Goal: Task Accomplishment & Management: Manage account settings

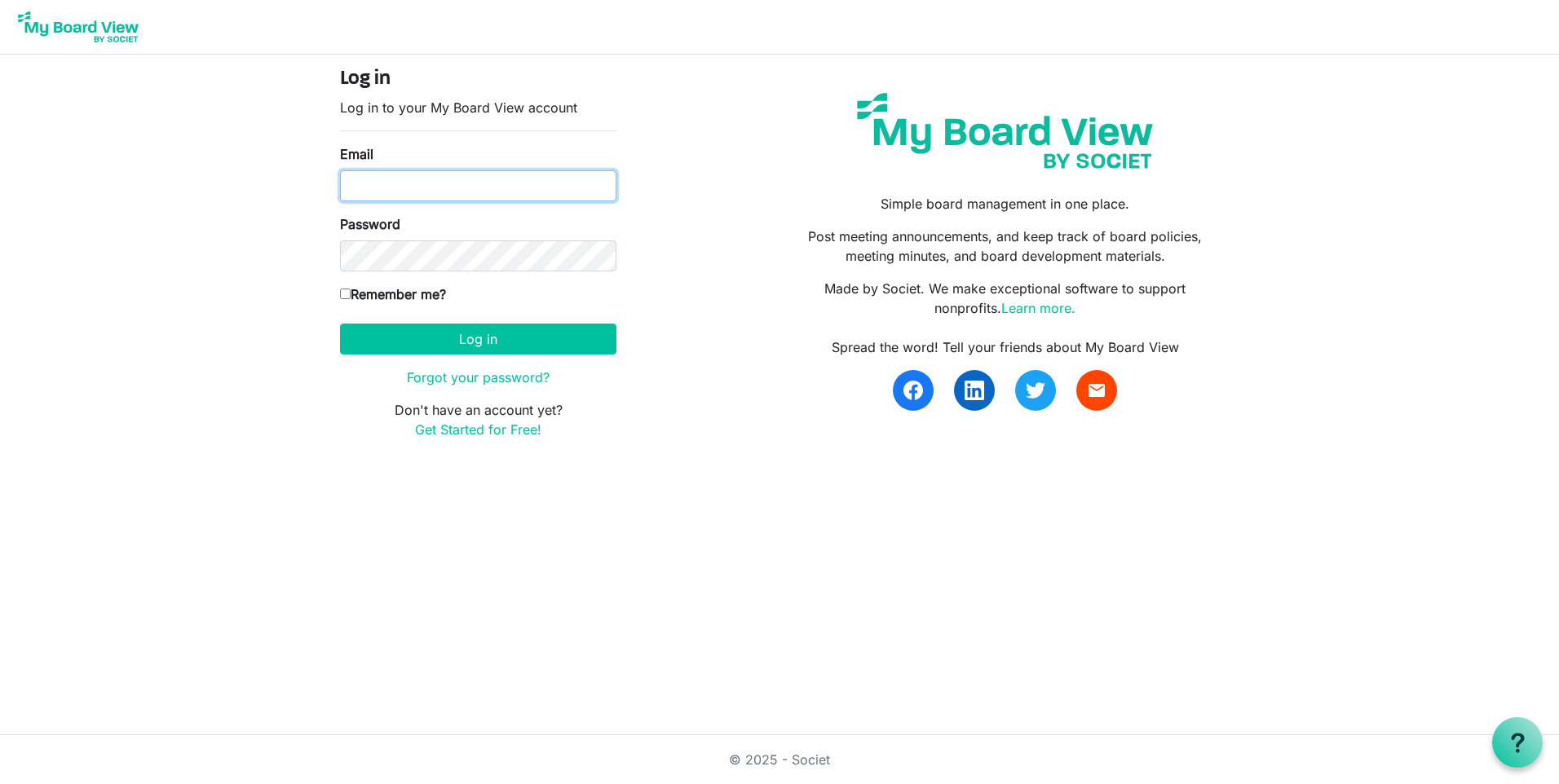
type input "kari.devine@namaste-health.com"
click at [465, 355] on form "Log in Log in to your My Board View account Email kari.devine@namaste-health.co…" at bounding box center [478, 254] width 276 height 371
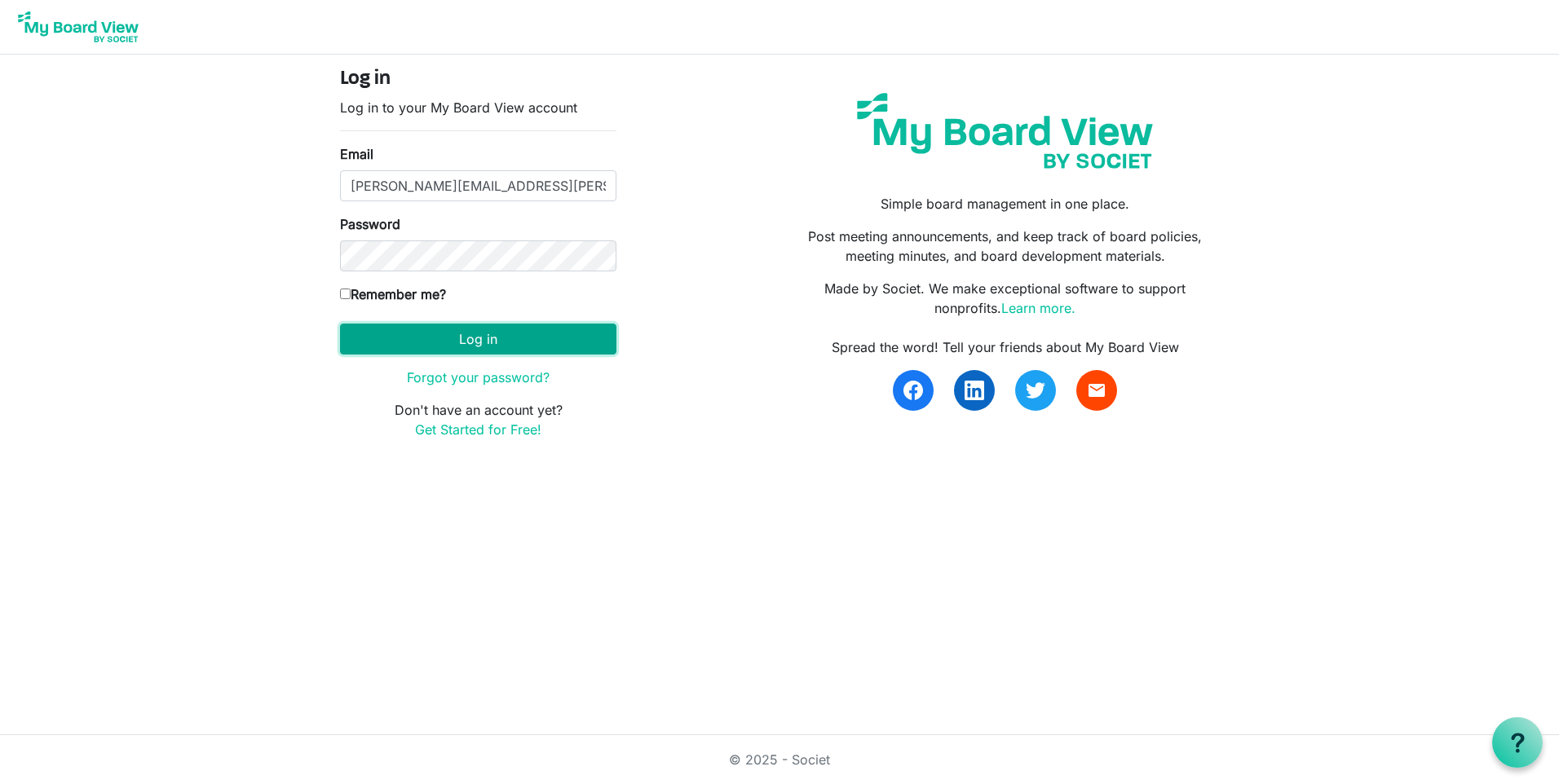
click at [472, 341] on button "Log in" at bounding box center [478, 338] width 276 height 31
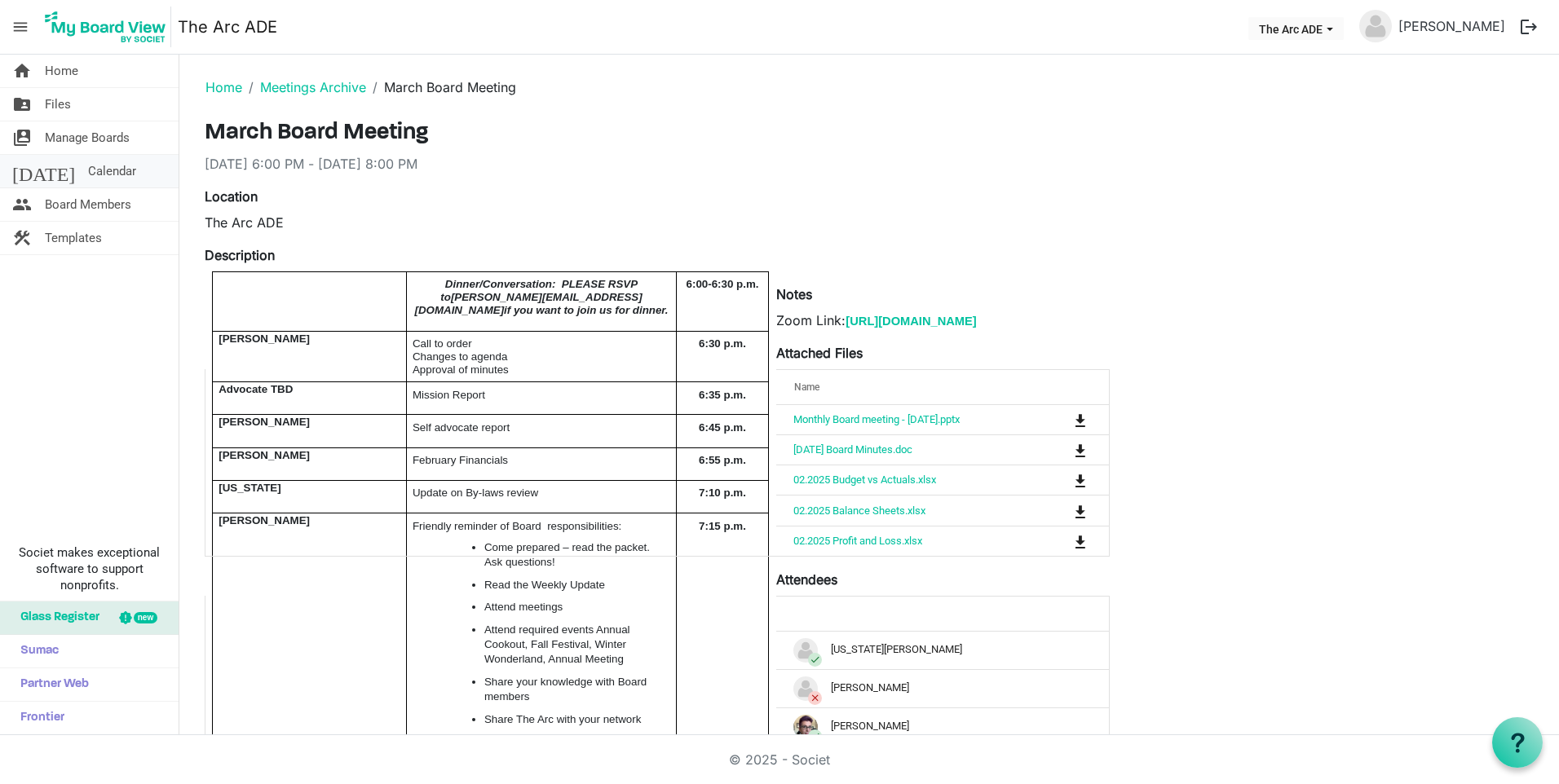
click at [90, 172] on span "Calendar" at bounding box center [112, 171] width 48 height 32
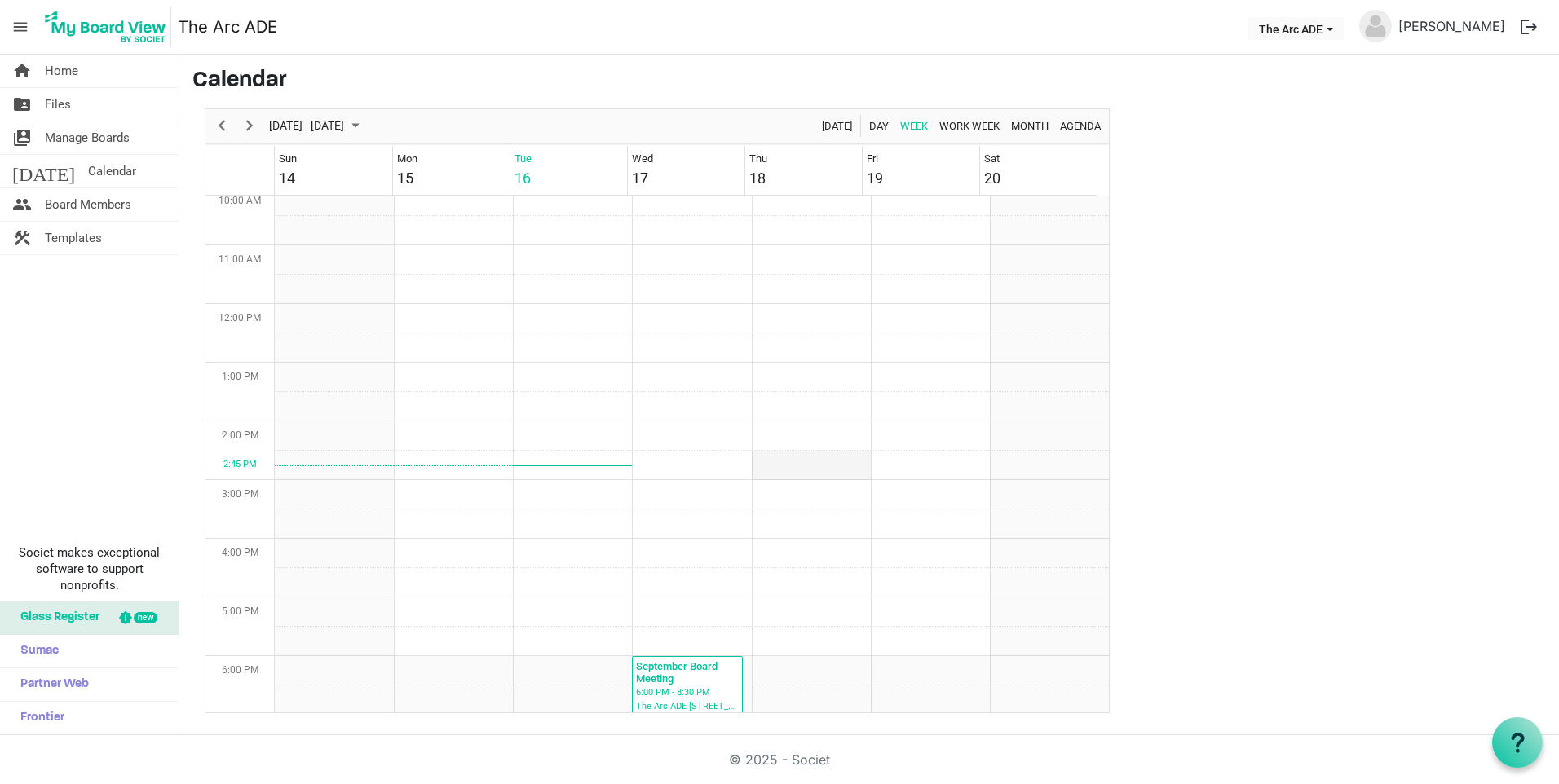
scroll to position [651, 0]
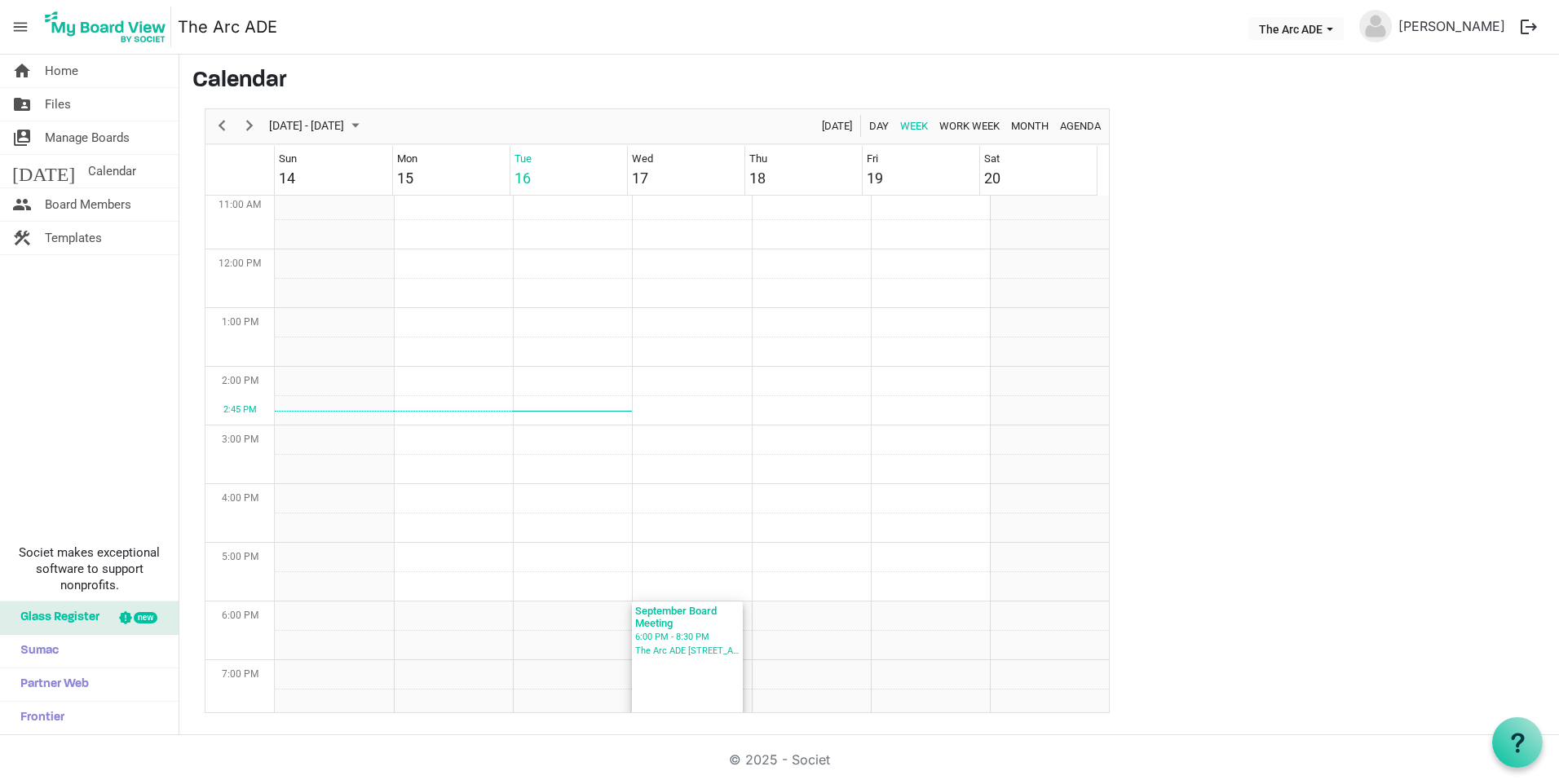
click at [697, 652] on div "The Arc ADE 6538 South Racine Circle" at bounding box center [687, 651] width 104 height 15
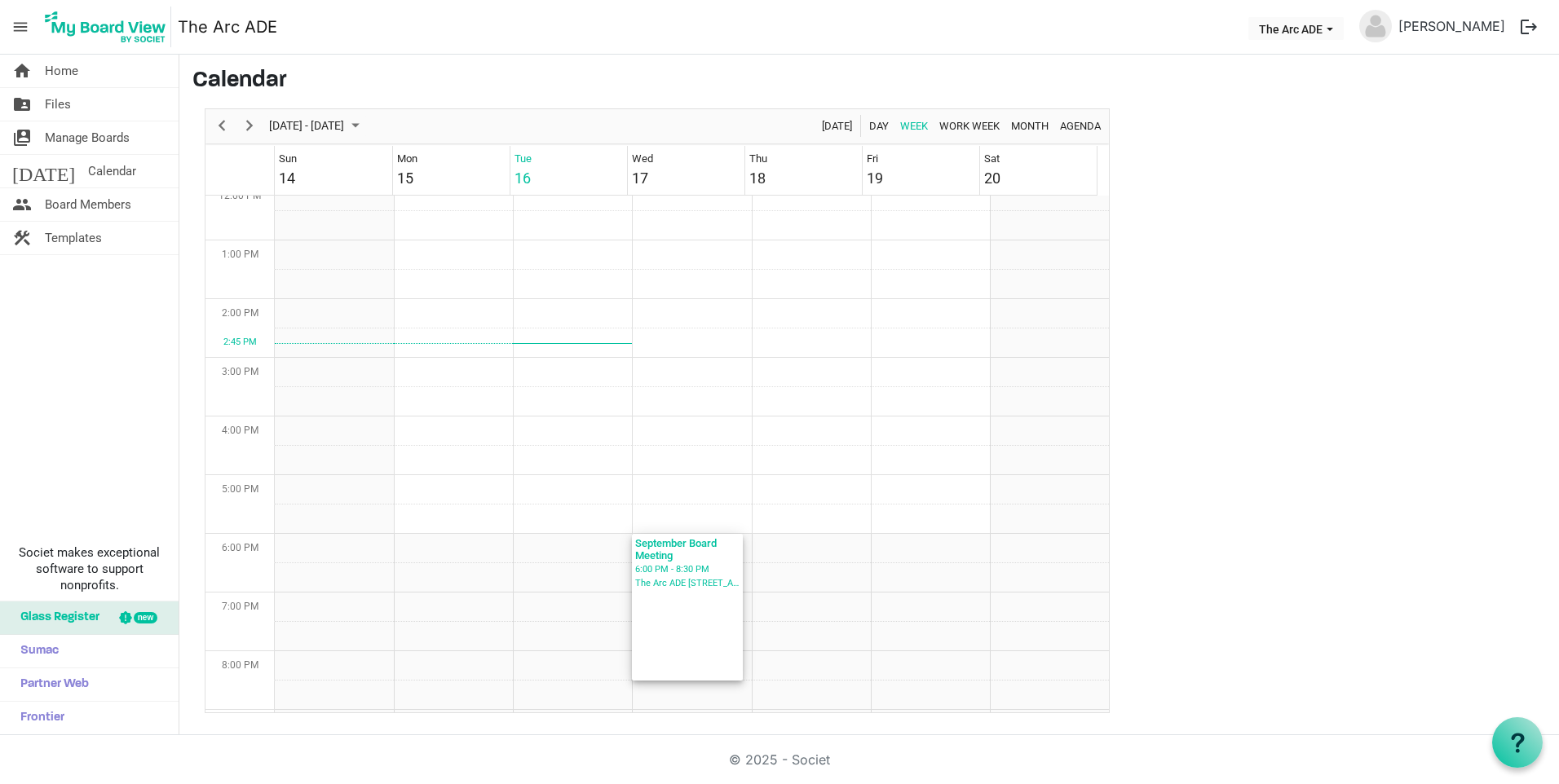
scroll to position [772, 0]
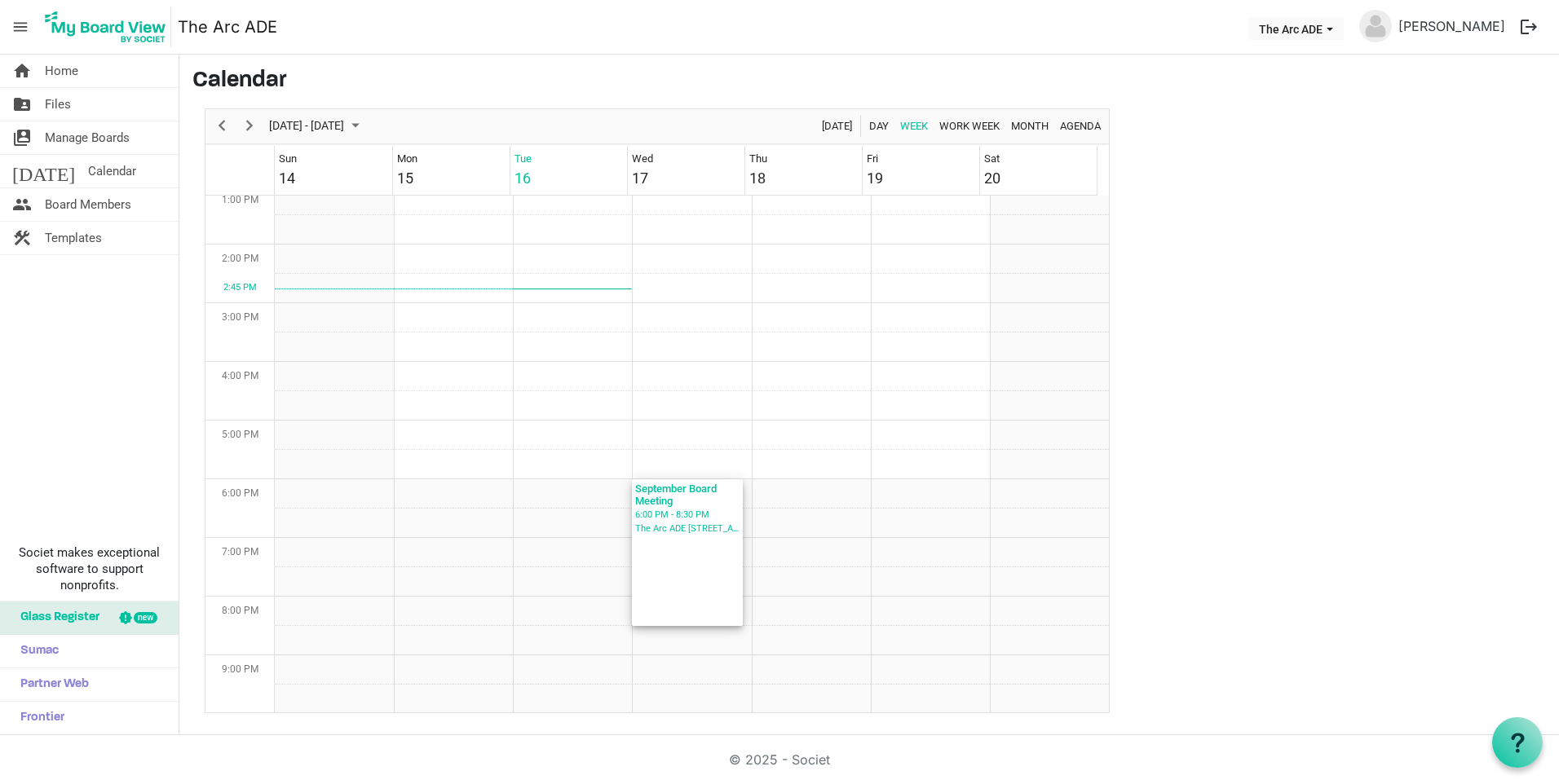
click at [693, 592] on div "September Board Meeting 6:00 PM - 8:30 PM The Arc ADE 6538 South Racine Circle" at bounding box center [687, 552] width 111 height 147
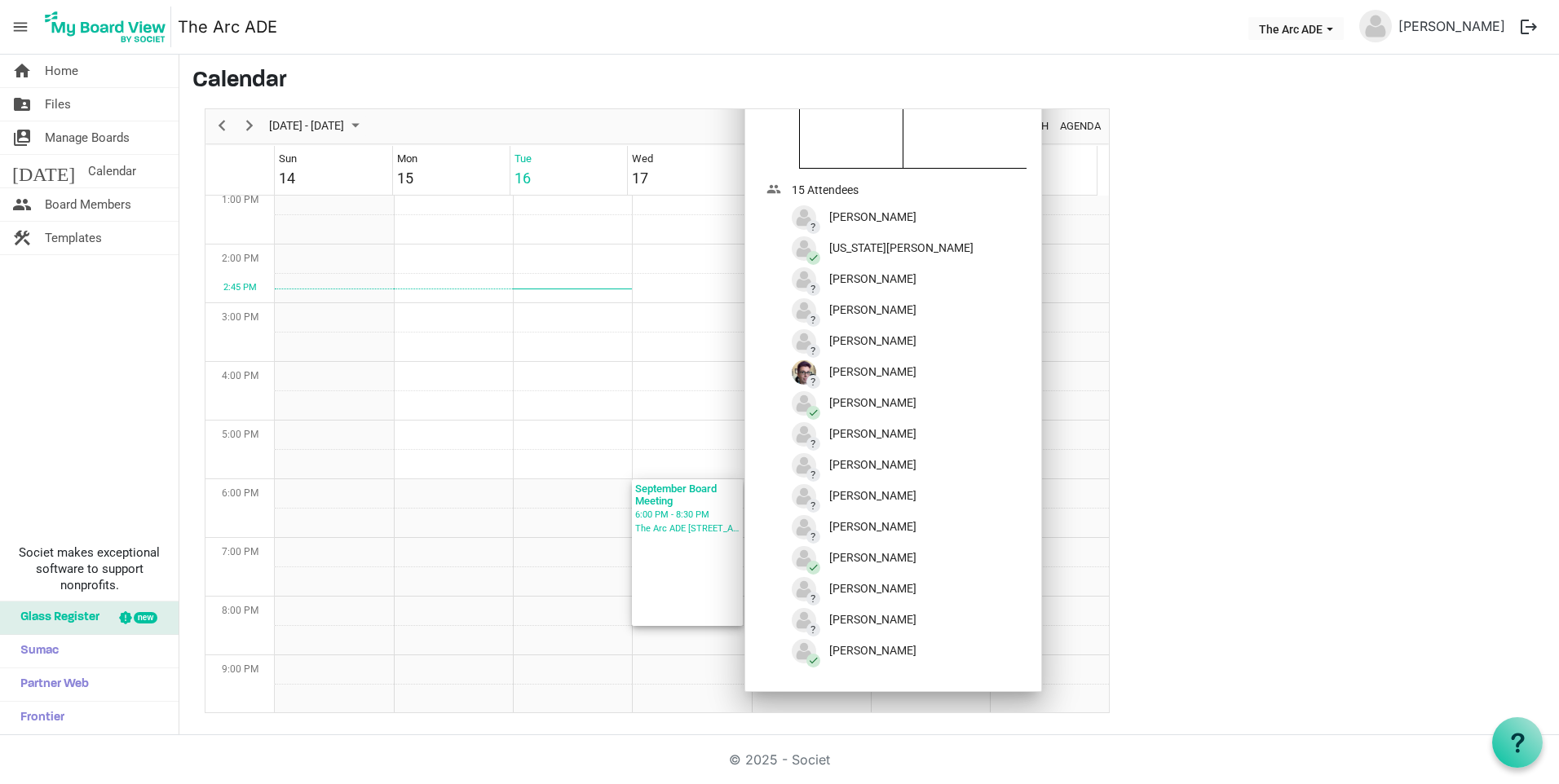
click at [693, 592] on div "September Board Meeting 6:00 PM - 8:30 PM The Arc ADE 6538 South Racine Circle" at bounding box center [687, 552] width 111 height 147
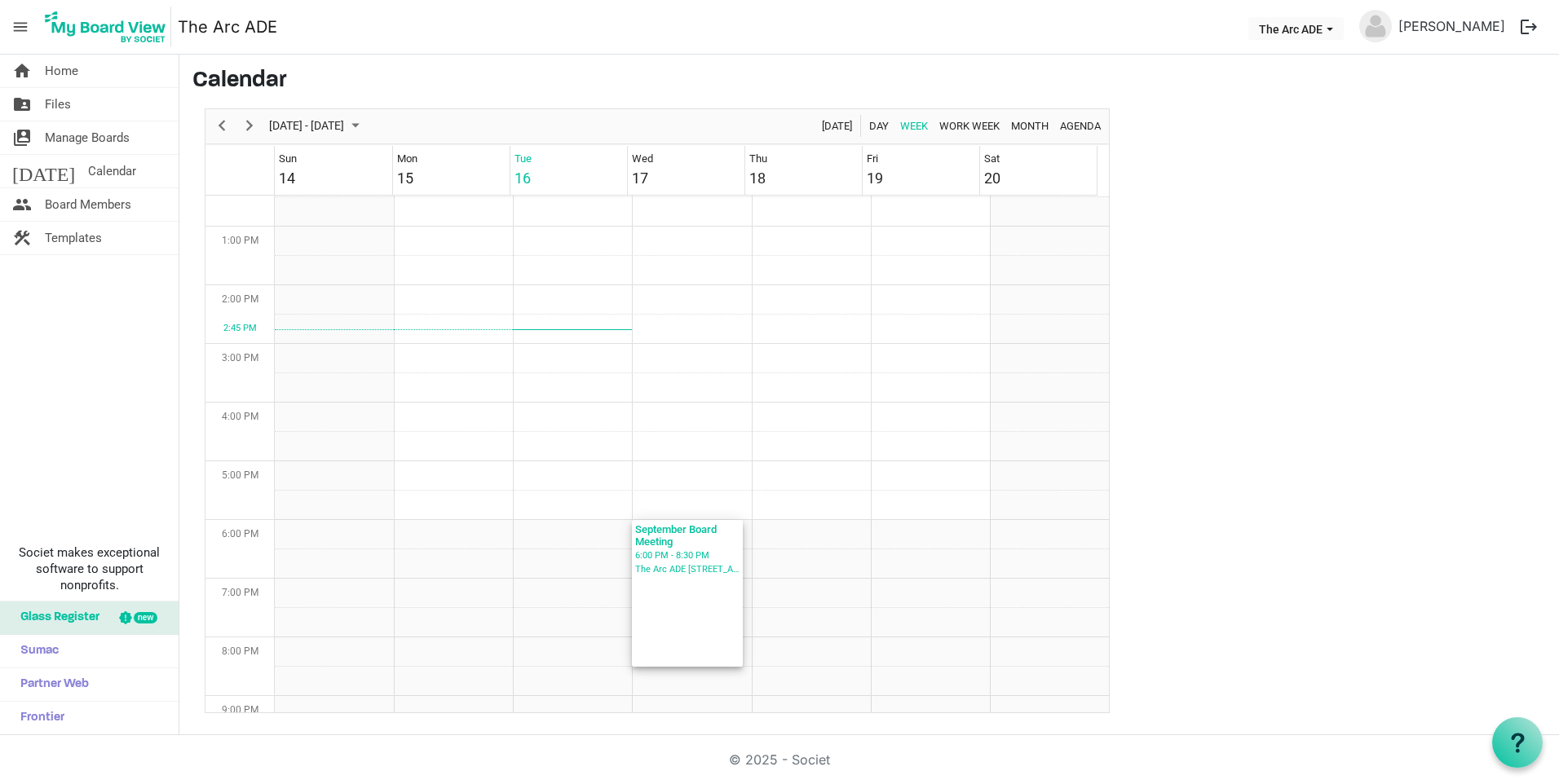
click at [698, 583] on div "September Board Meeting 6:00 PM - 8:30 PM The Arc ADE 6538 South Racine Circle" at bounding box center [687, 593] width 111 height 147
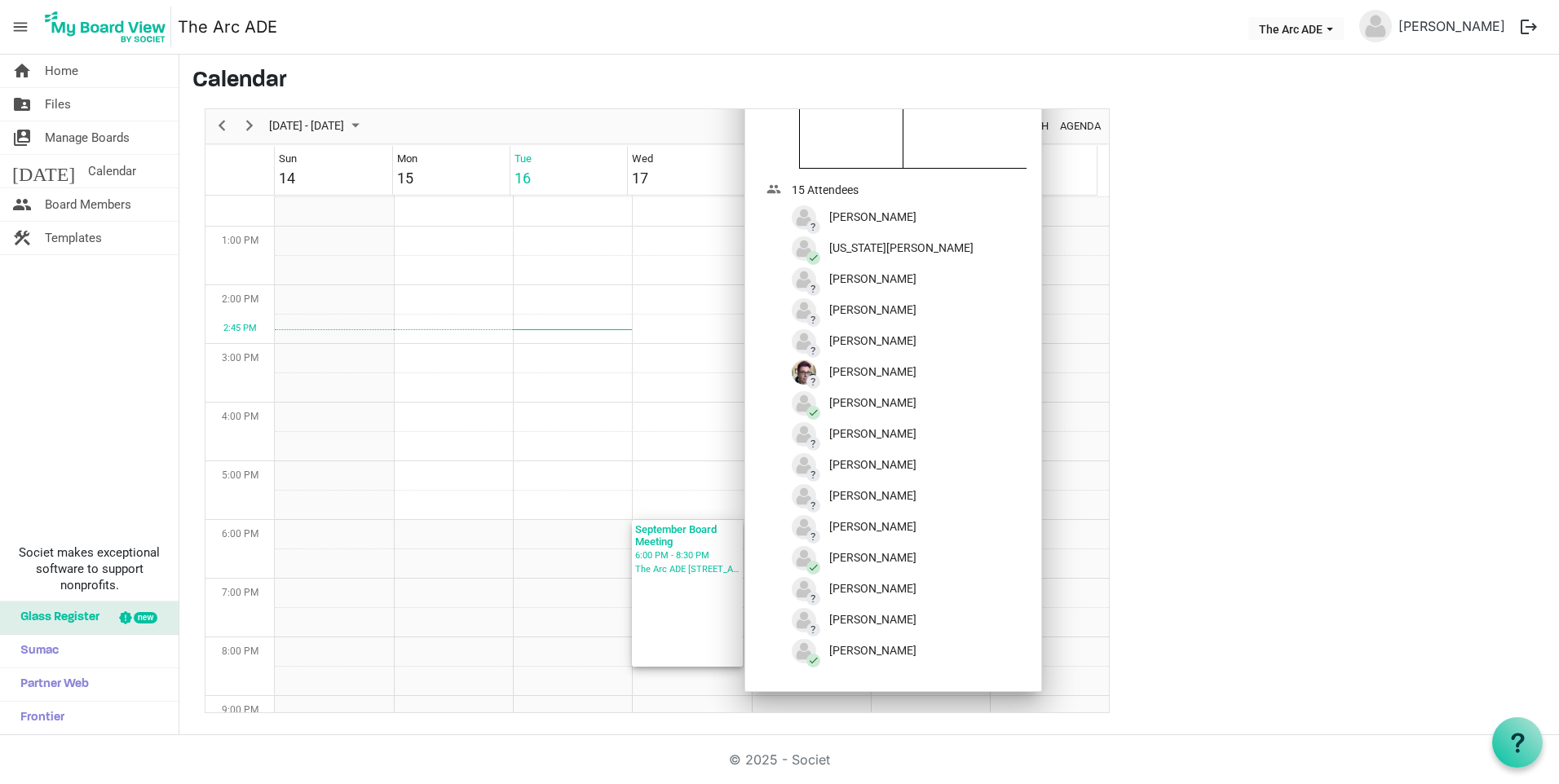
click at [835, 354] on div "? Kari Devine" at bounding box center [882, 341] width 182 height 24
click at [1343, 36] on button "The Arc ADE" at bounding box center [1295, 29] width 95 height 23
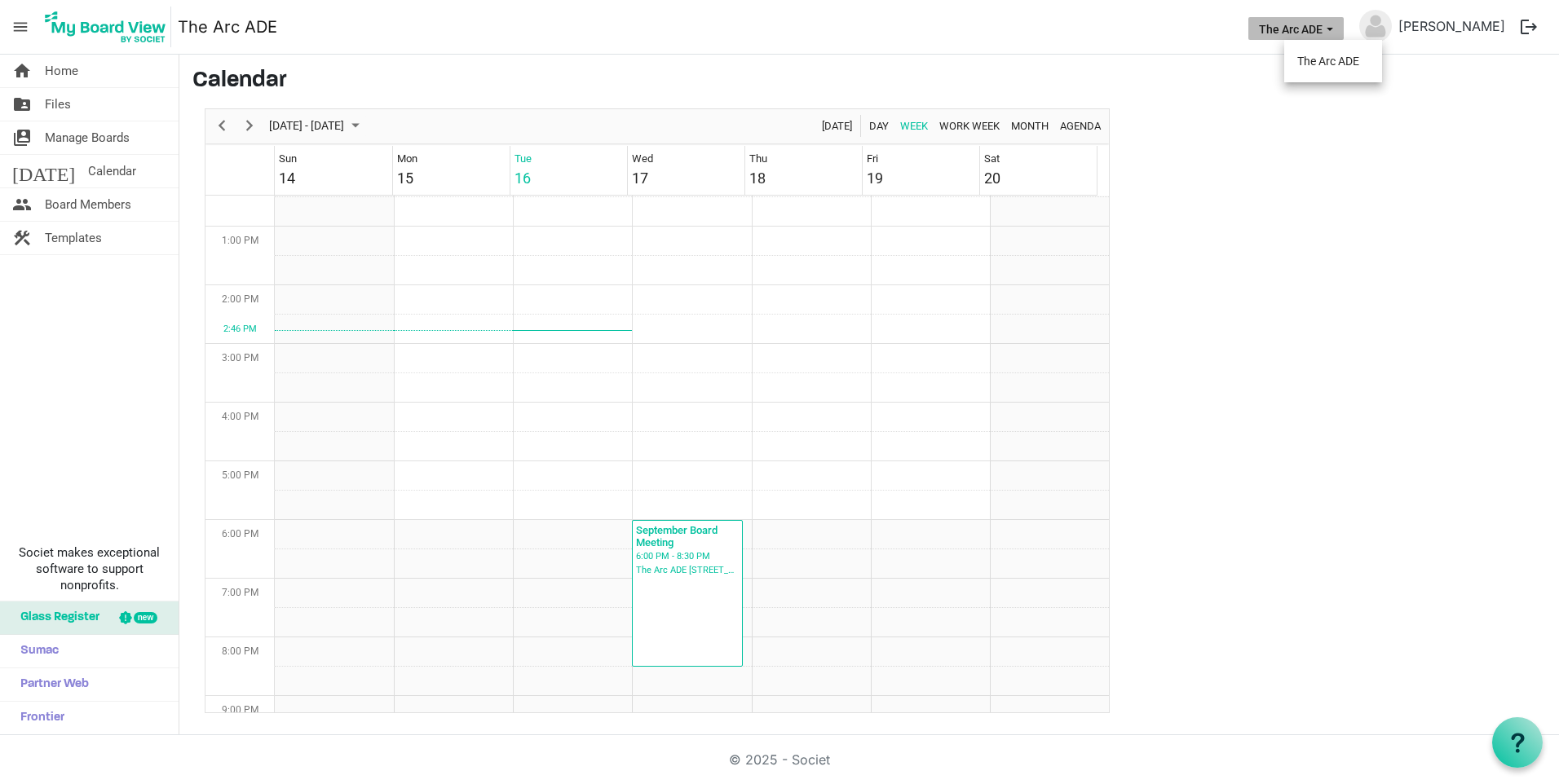
drag, startPoint x: 1476, startPoint y: 240, endPoint x: 1459, endPoint y: 250, distance: 19.7
click at [1475, 240] on main "Calendar September 14 - 20, 2025 Today Day Week Work Week Month Agenda Sun 14 M…" at bounding box center [869, 390] width 1380 height 671
click at [55, 74] on span "Home" at bounding box center [61, 70] width 33 height 32
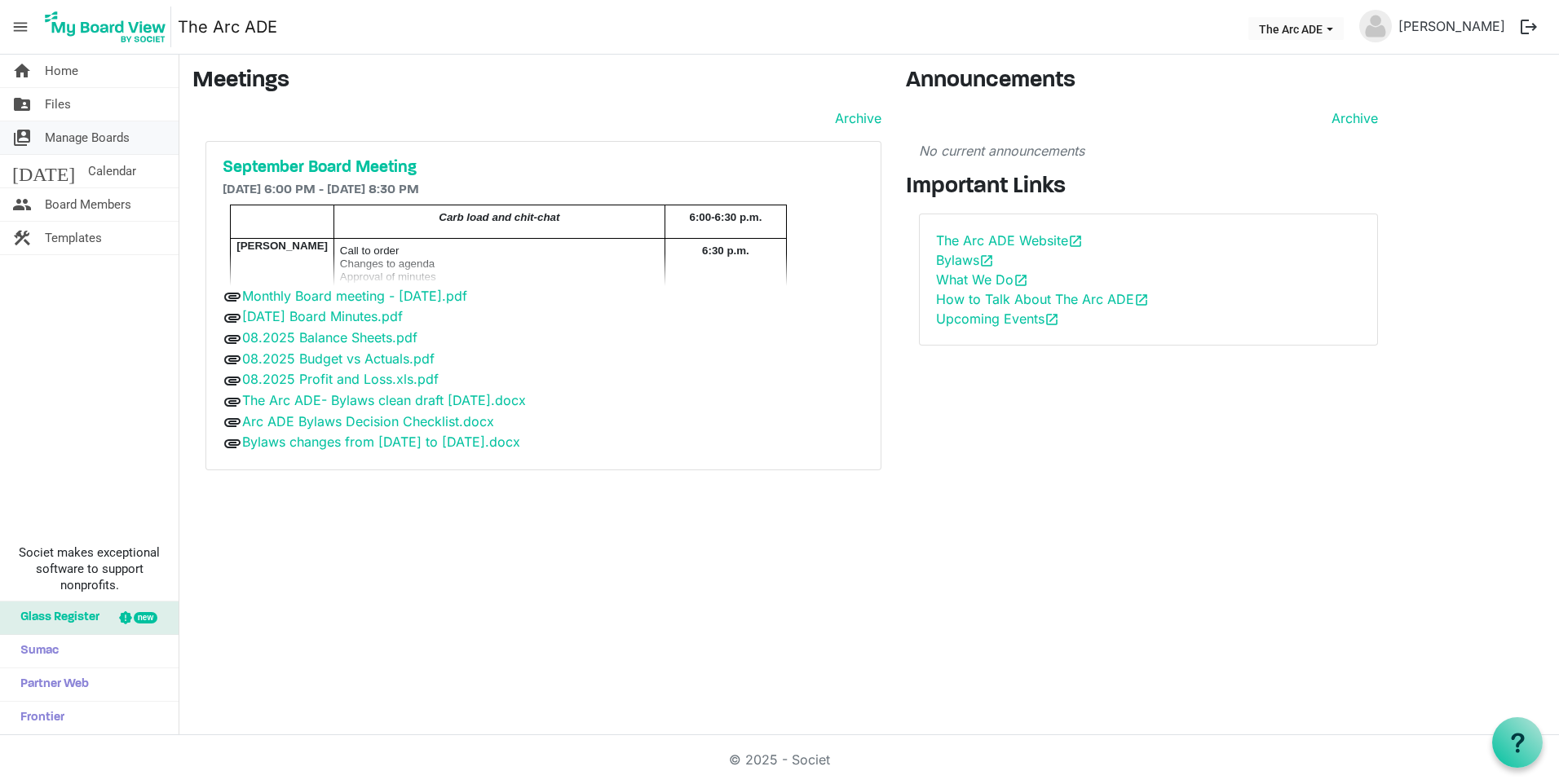
click at [64, 131] on span "Manage Boards" at bounding box center [87, 138] width 85 height 32
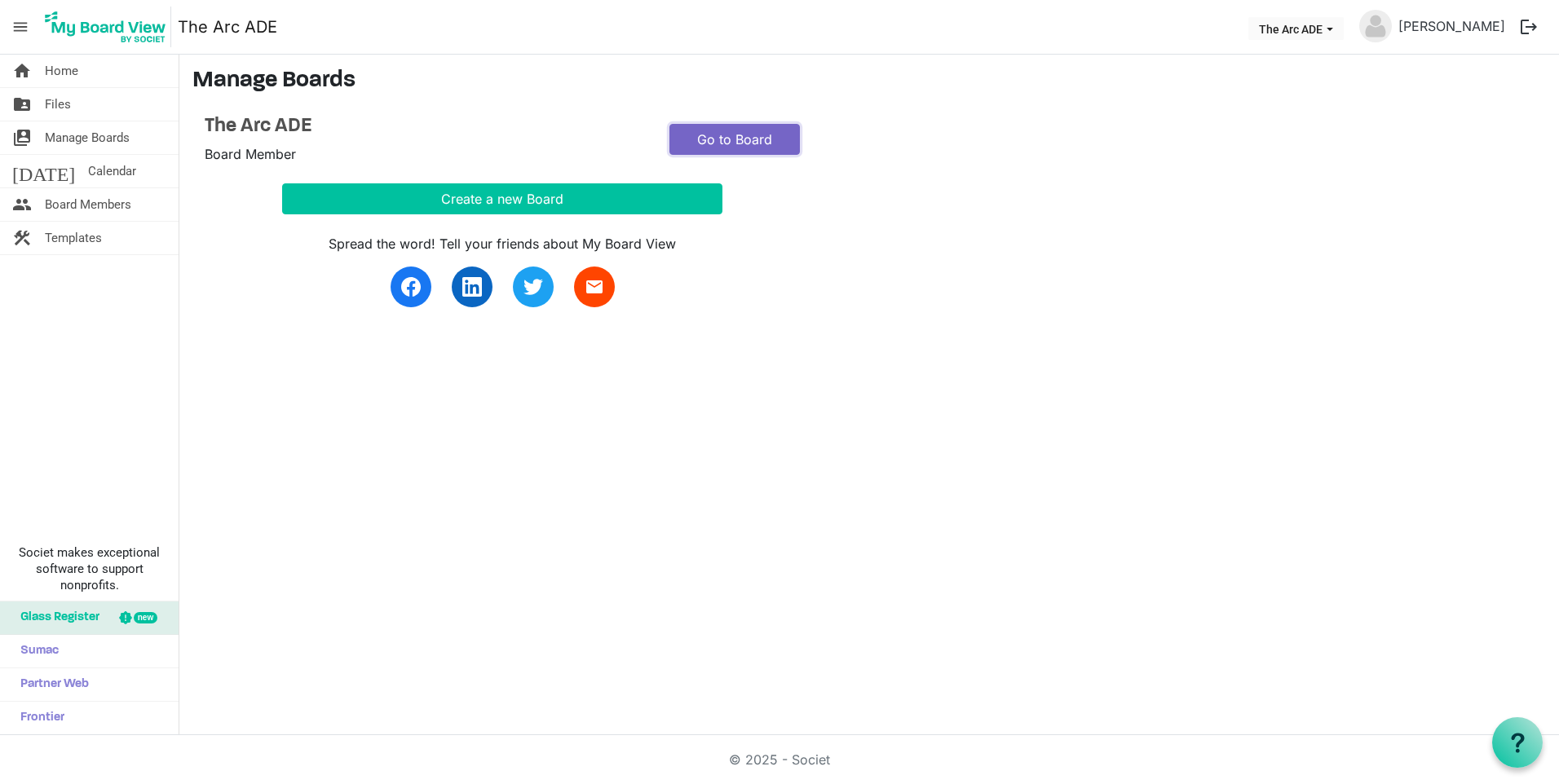
click at [707, 137] on link "Go to Board" at bounding box center [734, 138] width 130 height 31
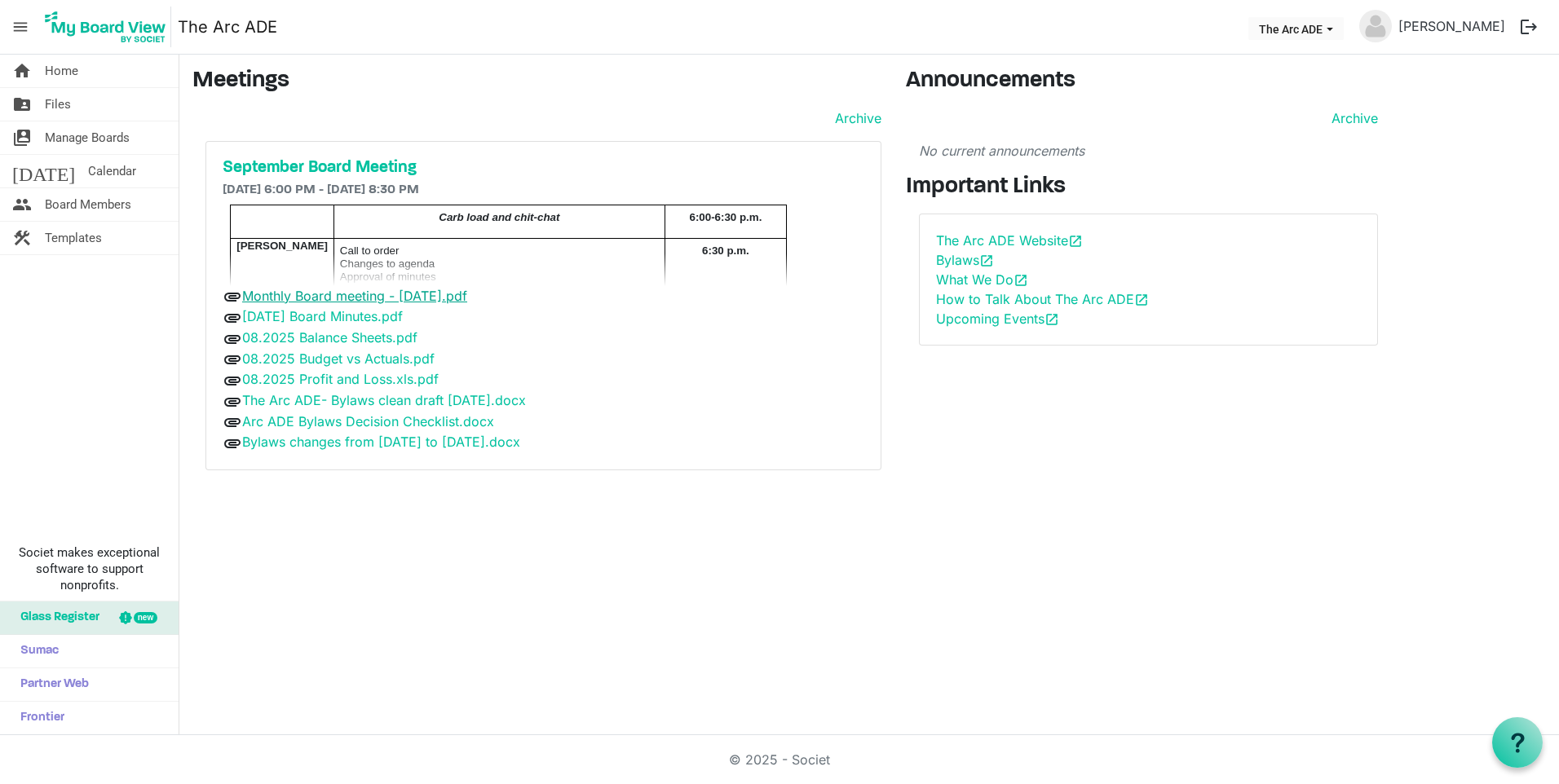
click at [467, 290] on link "Monthly Board meeting - [DATE].pdf" at bounding box center [354, 296] width 225 height 17
click at [38, 162] on link "[DATE] Calendar" at bounding box center [89, 171] width 178 height 32
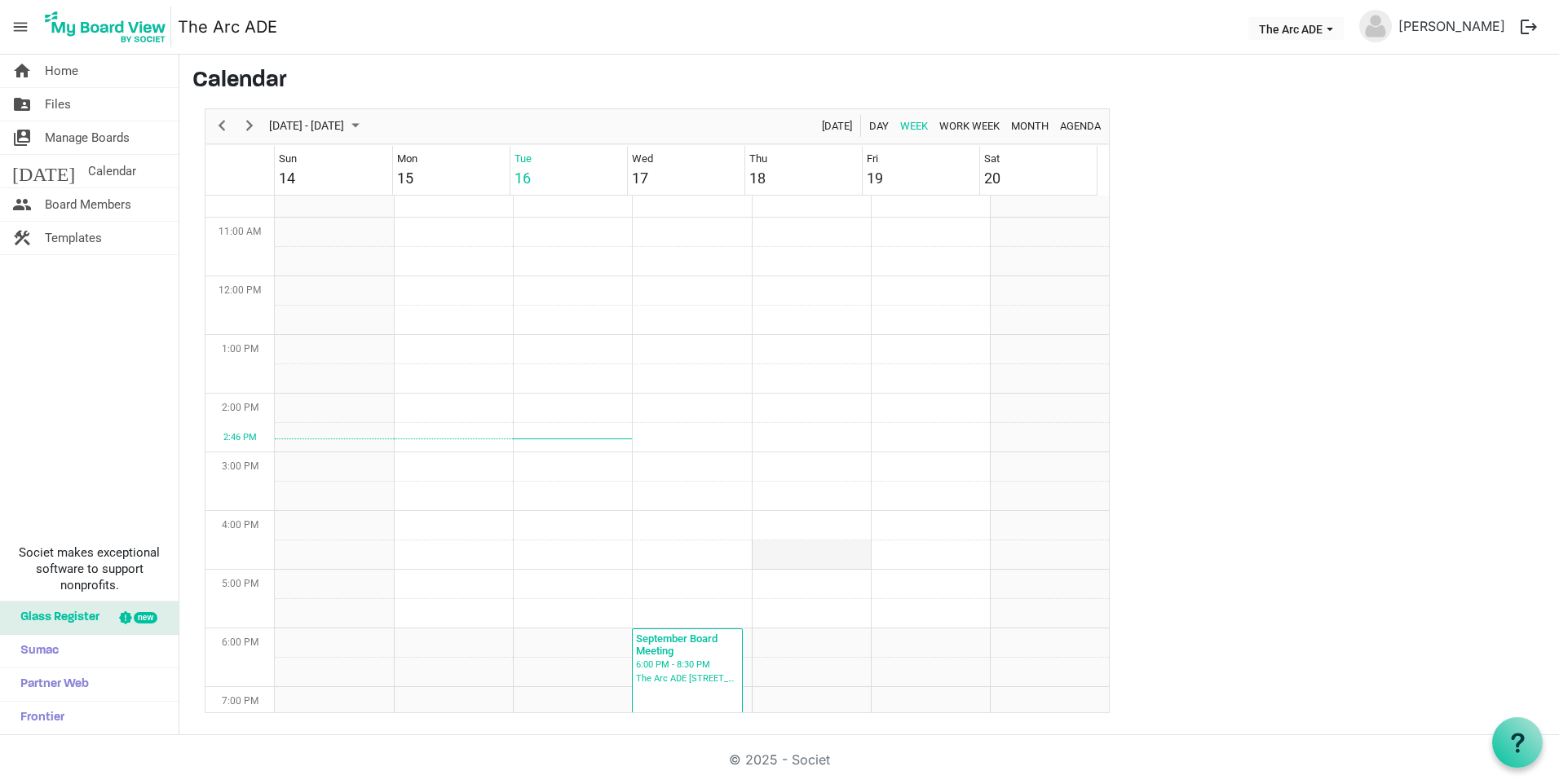
scroll to position [691, 0]
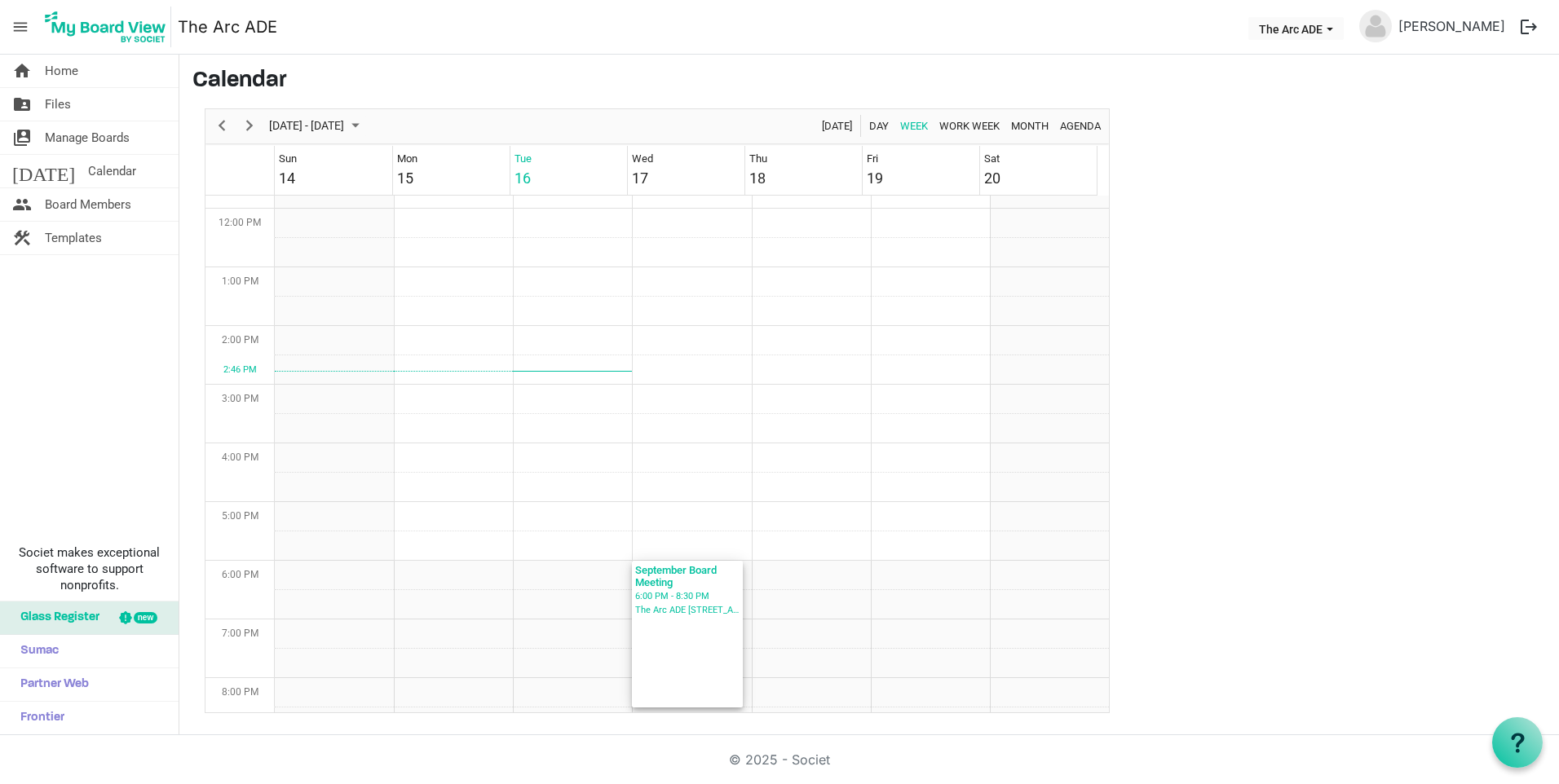
click at [688, 597] on div "6:00 PM - 8:30 PM" at bounding box center [687, 597] width 104 height 15
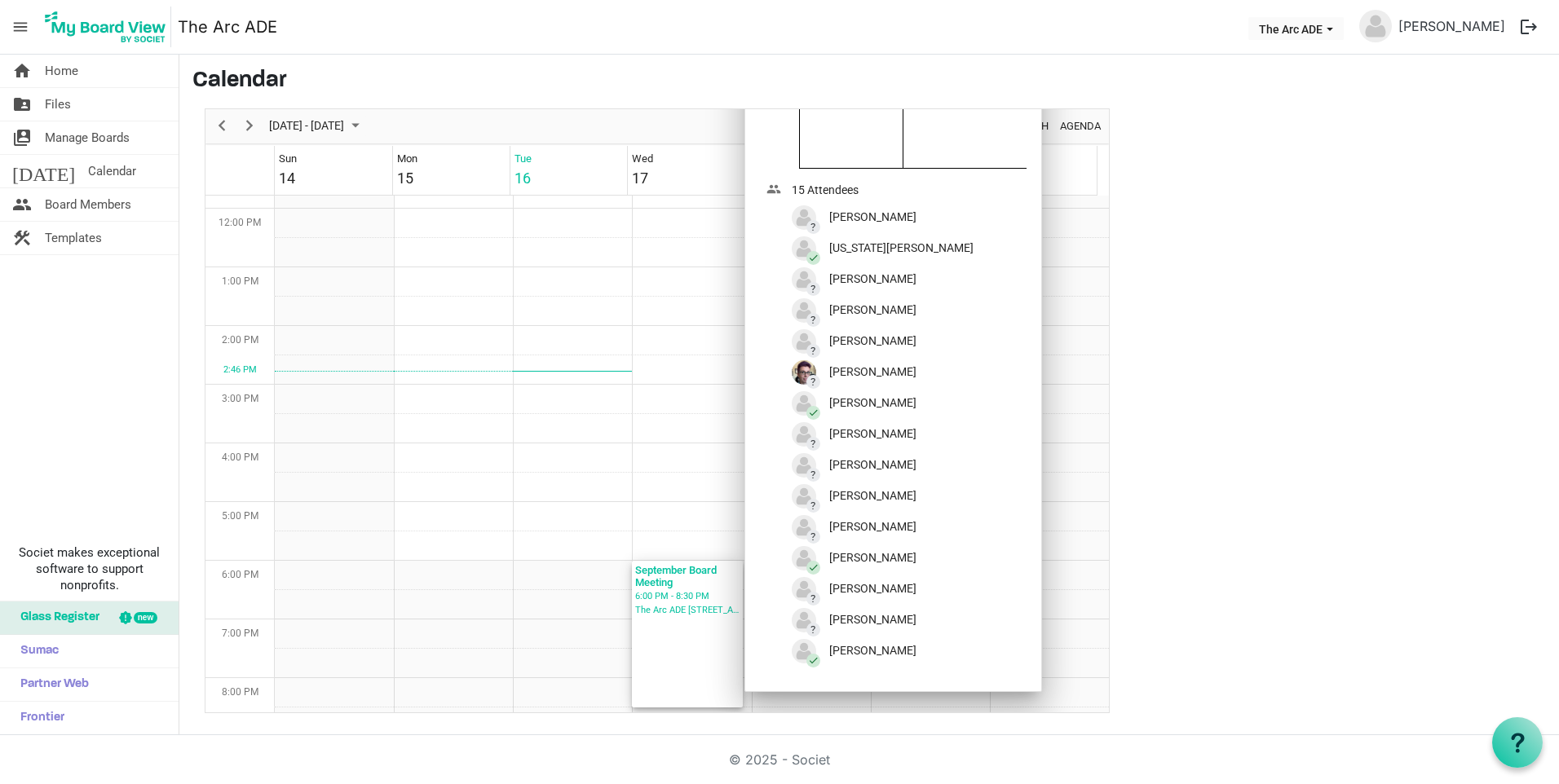
scroll to position [636, 0]
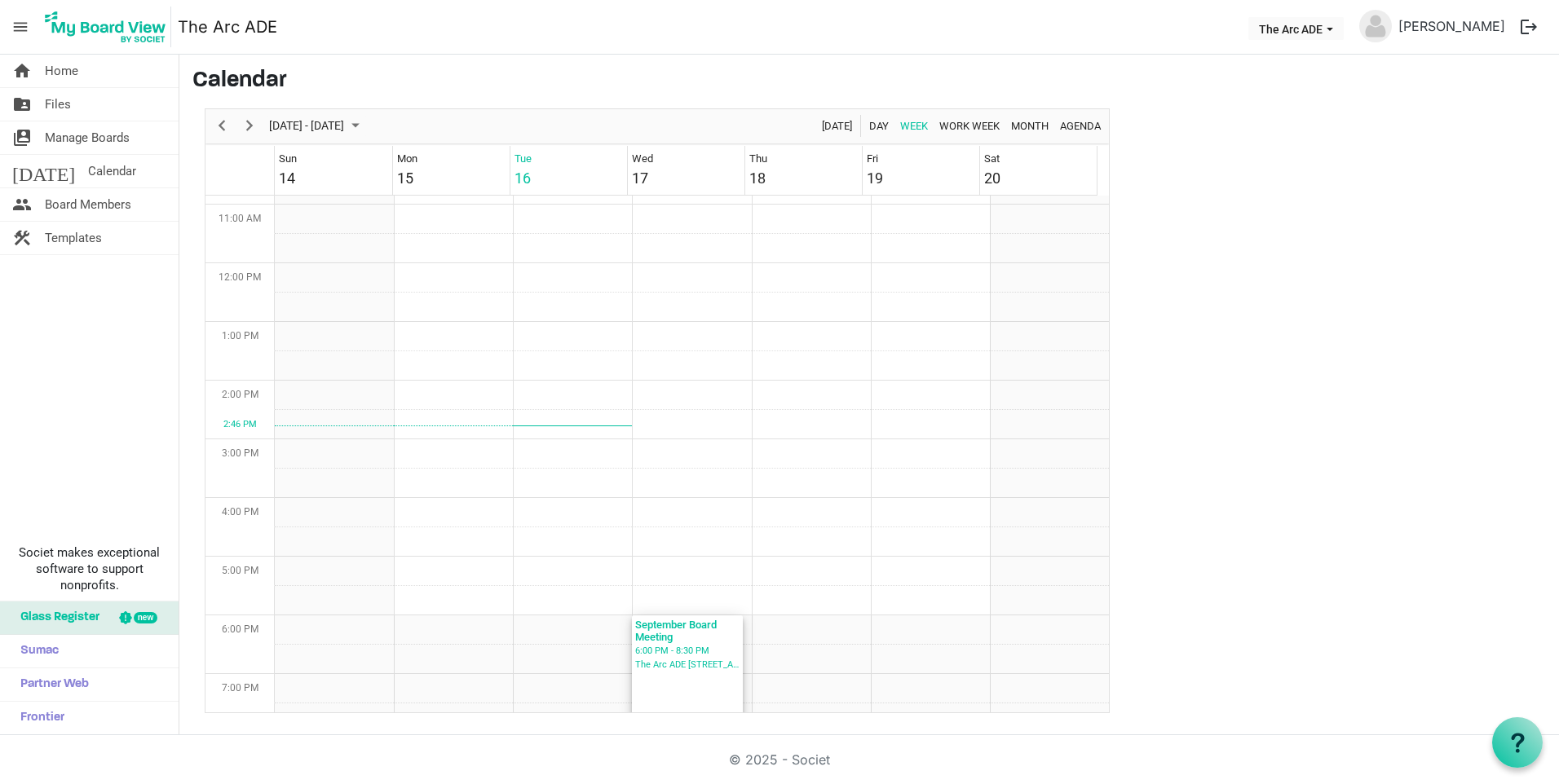
click at [709, 652] on div "6:00 PM - 8:30 PM" at bounding box center [687, 651] width 104 height 15
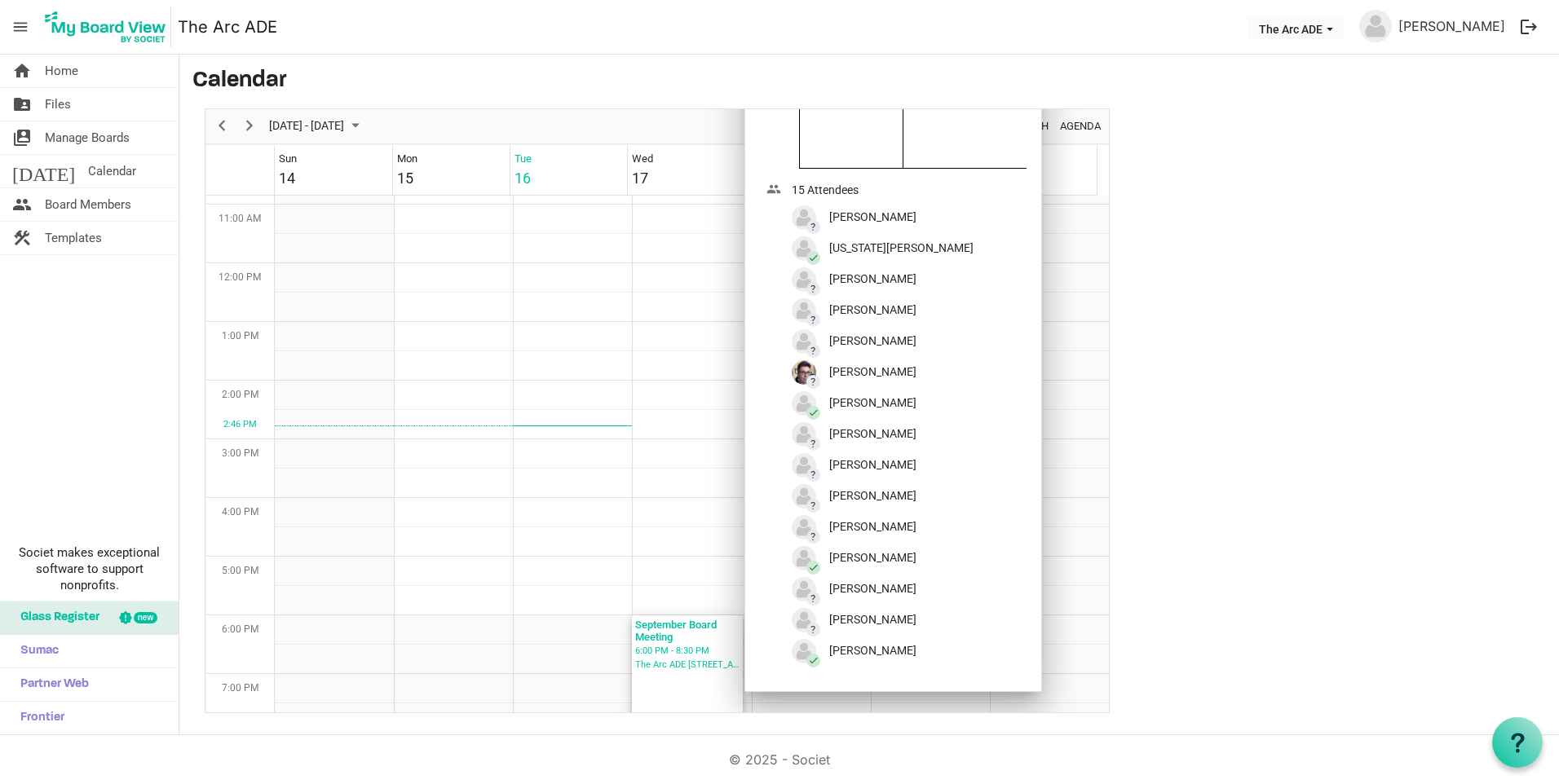
click at [73, 612] on span "Glass Register" at bounding box center [56, 617] width 87 height 32
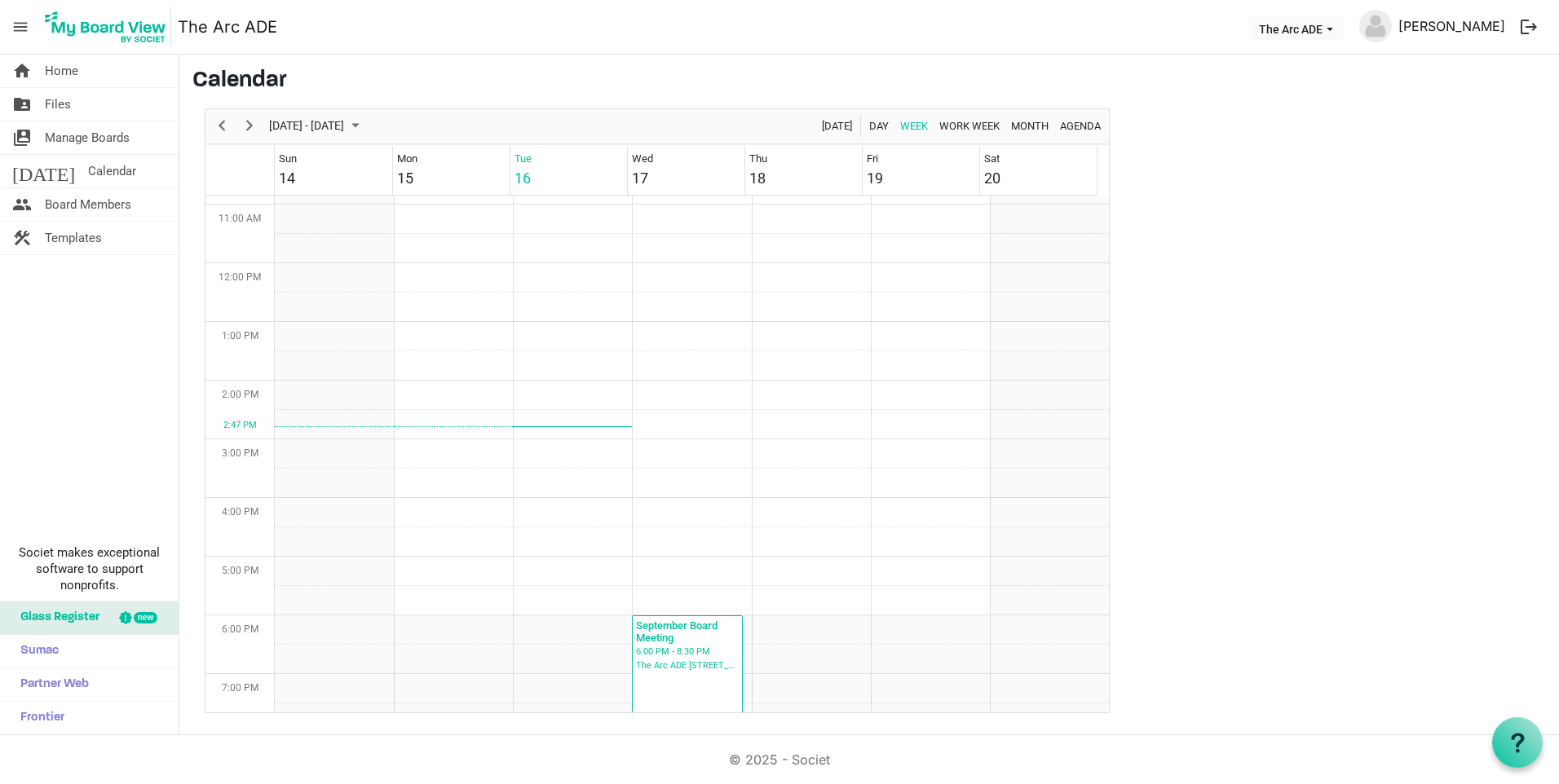
click at [1428, 30] on link "[PERSON_NAME]" at bounding box center [1451, 26] width 120 height 32
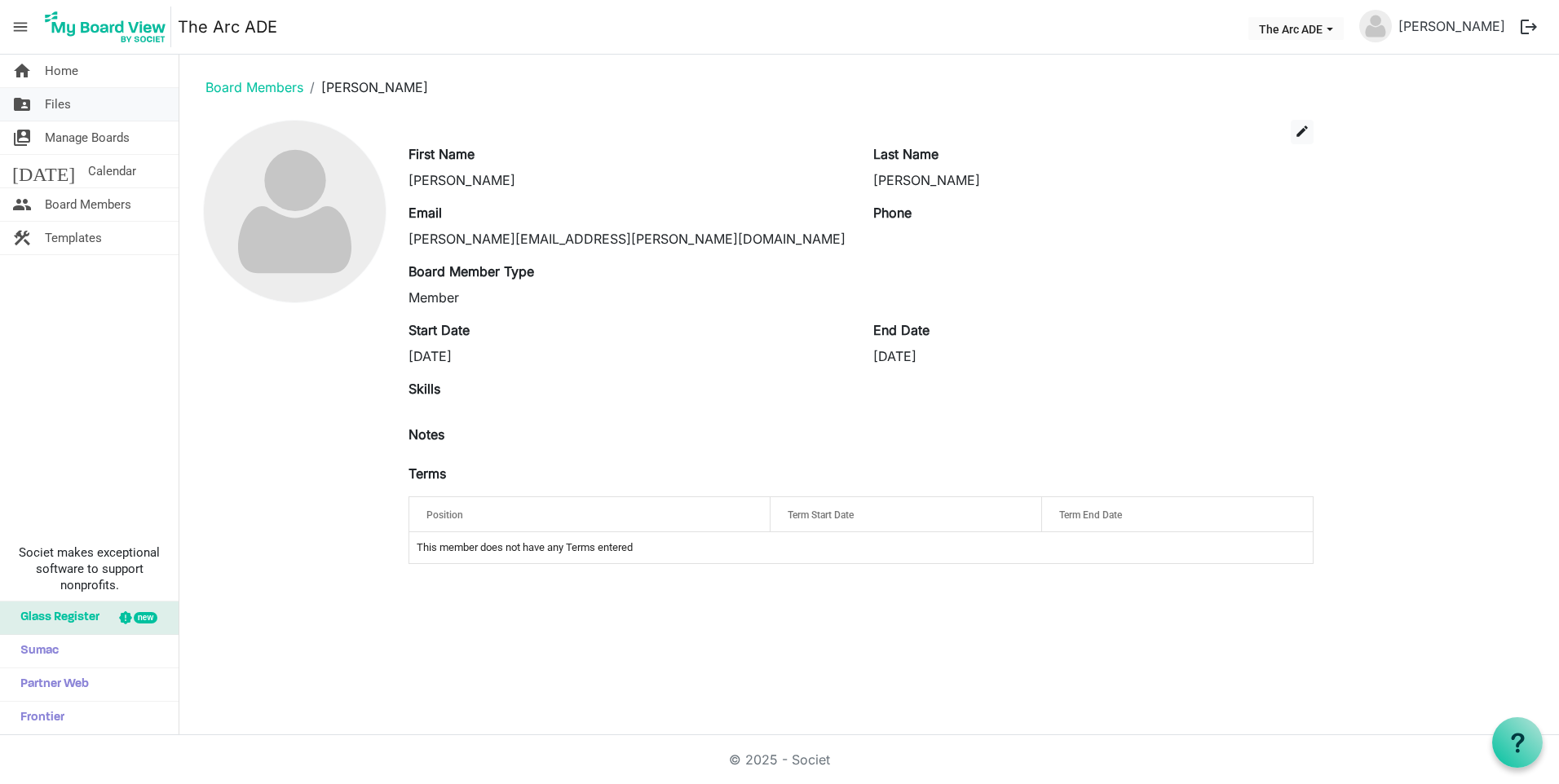
click at [66, 109] on span "Files" at bounding box center [57, 104] width 26 height 32
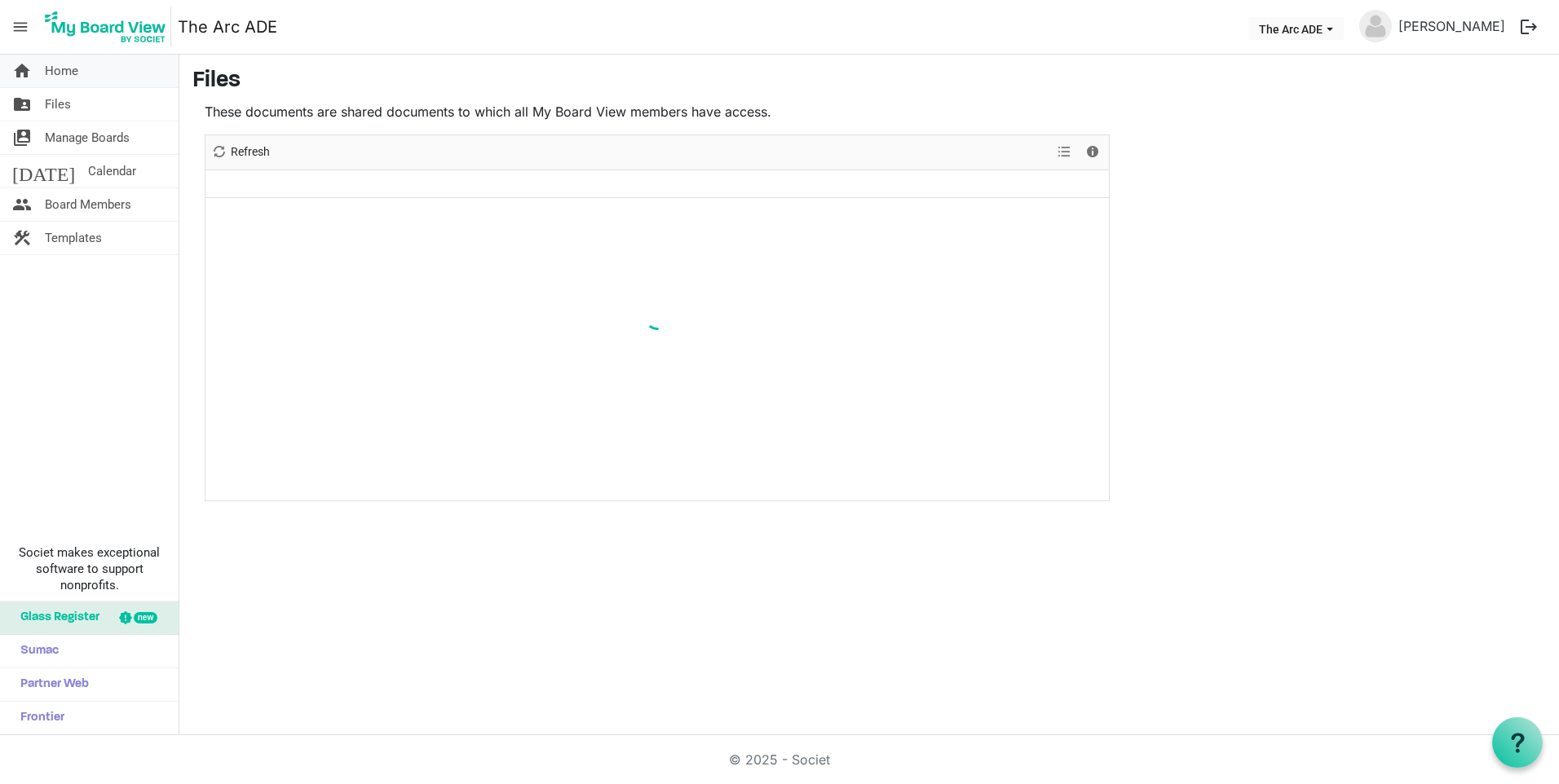
click at [61, 74] on span "Home" at bounding box center [61, 70] width 33 height 32
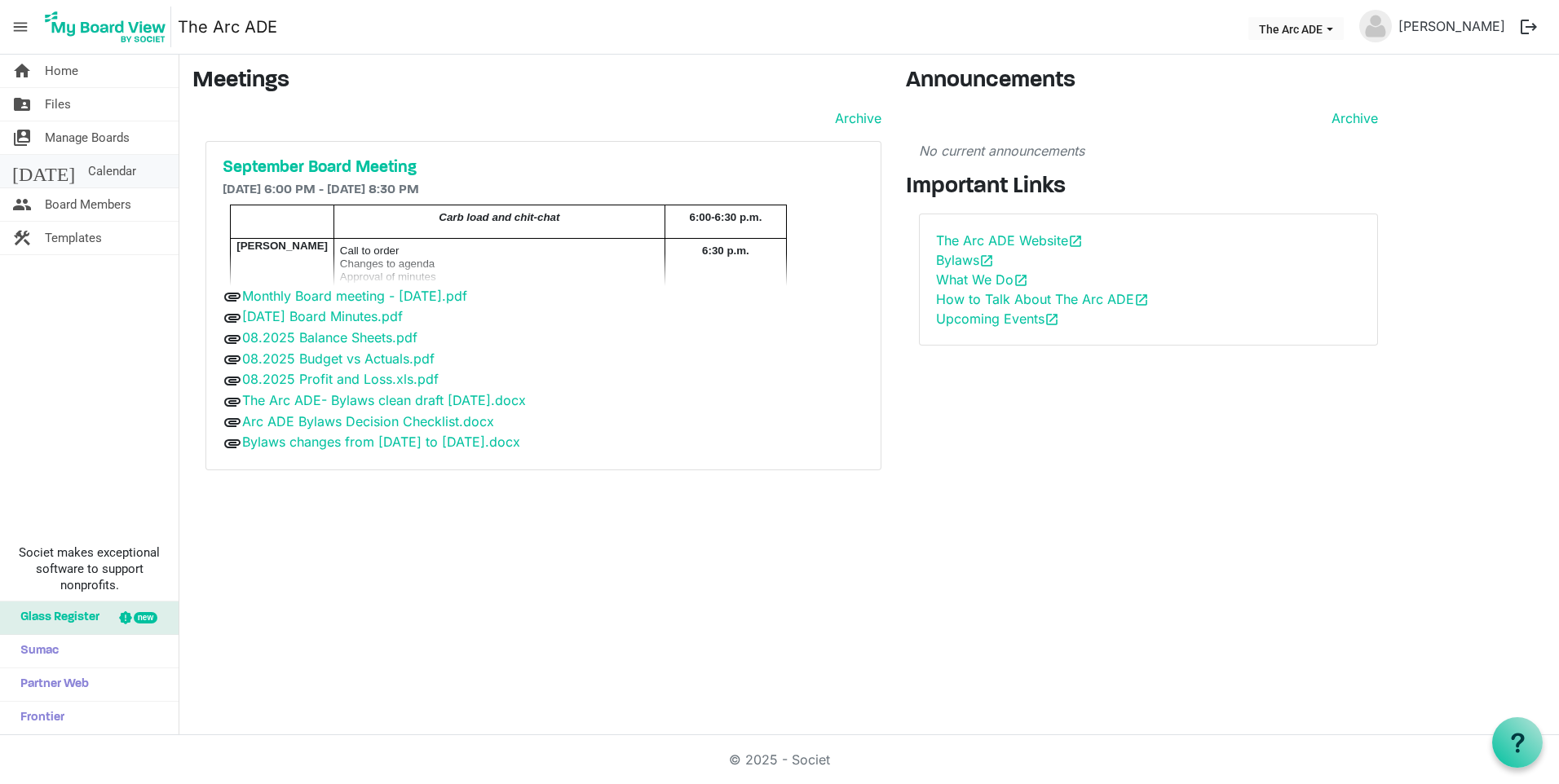
click at [88, 168] on span "Calendar" at bounding box center [112, 171] width 48 height 32
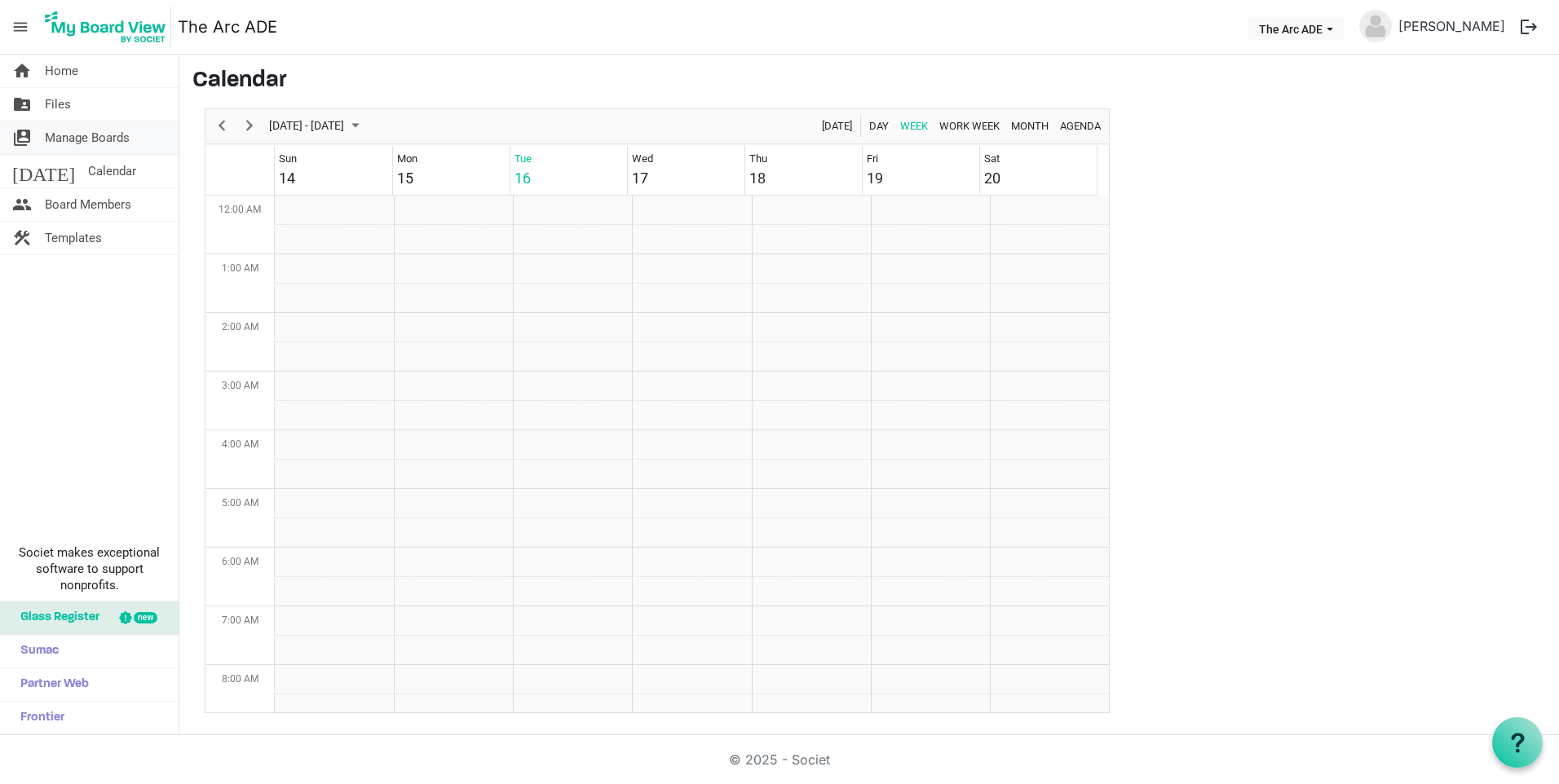
scroll to position [528, 0]
click at [82, 128] on span "Manage Boards" at bounding box center [87, 138] width 85 height 32
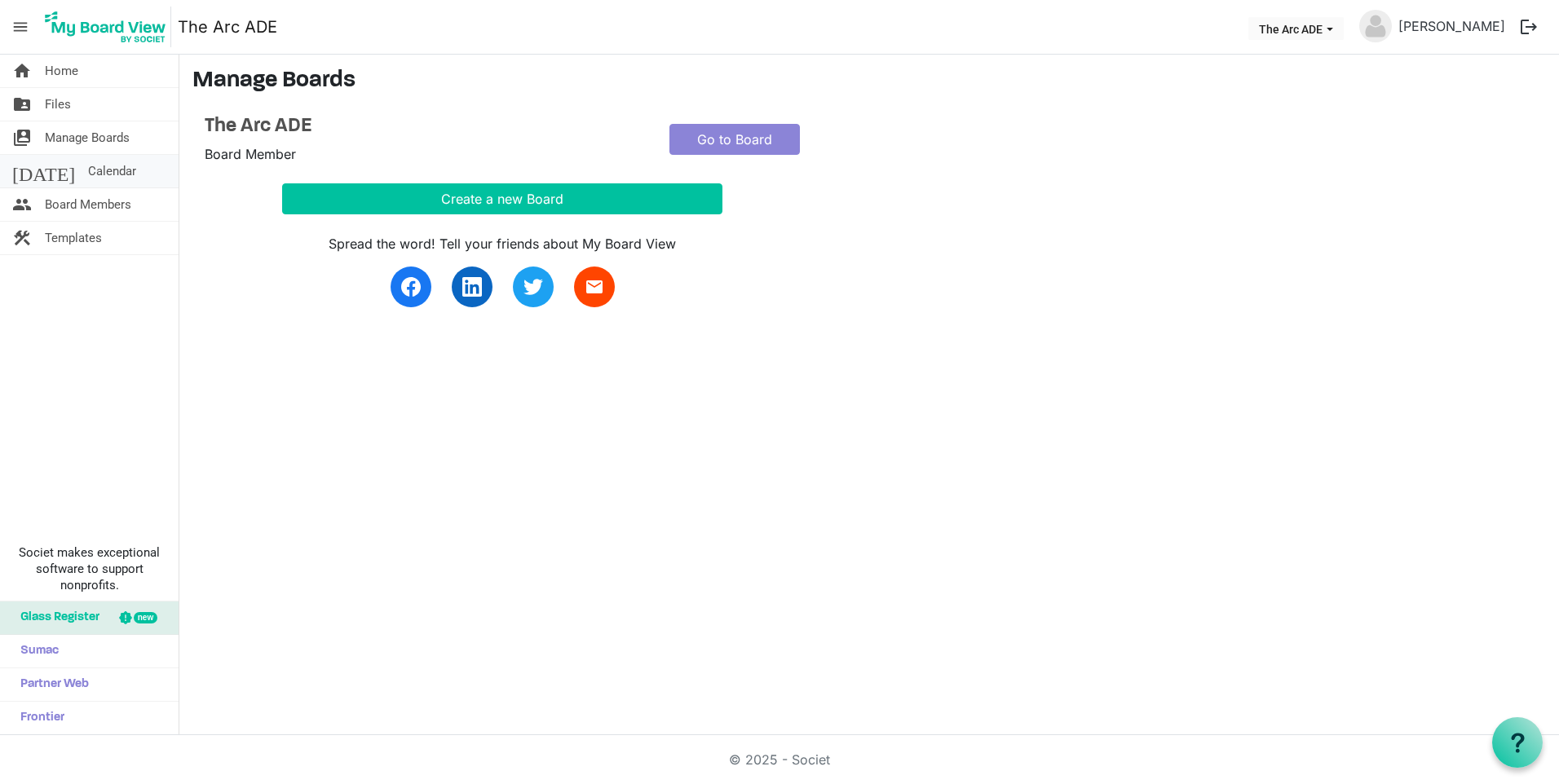
click at [88, 164] on span "Calendar" at bounding box center [112, 171] width 48 height 32
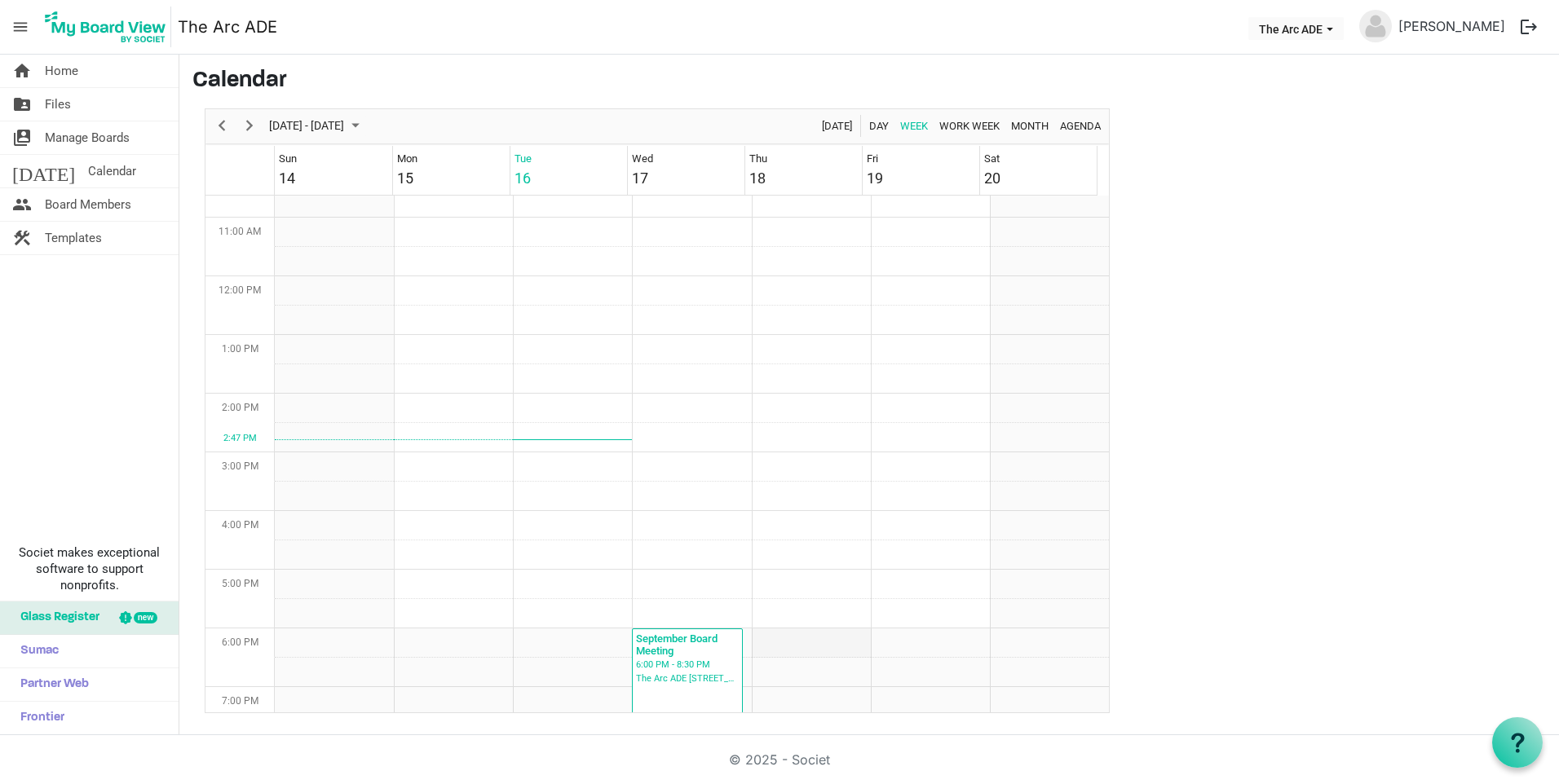
scroll to position [677, 0]
click at [710, 621] on div "The Arc ADE [STREET_ADDRESS]" at bounding box center [687, 624] width 104 height 15
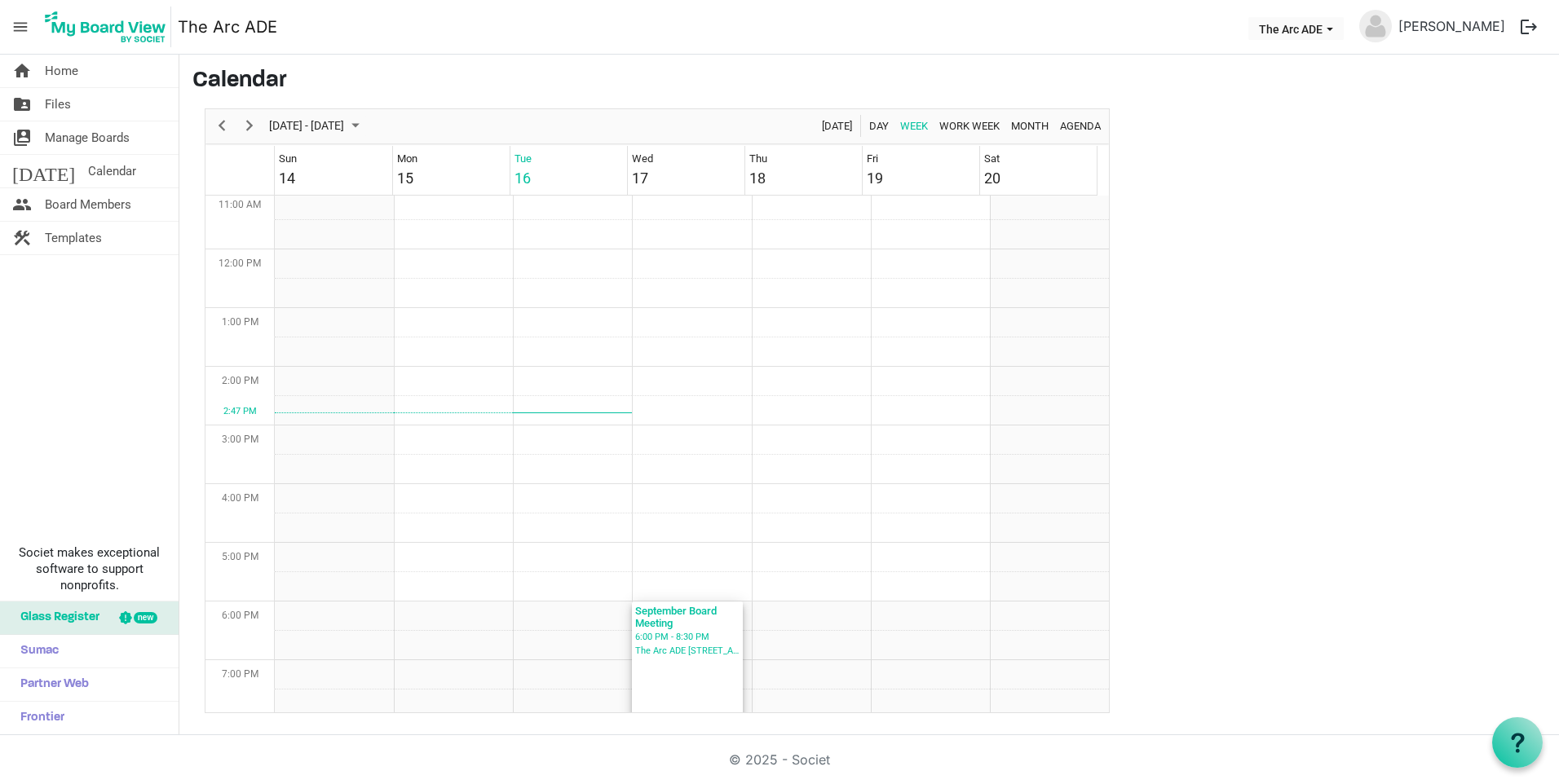
scroll to position [664, 0]
click at [702, 658] on div "September Board Meeting 6:00 PM - 8:30 PM The Arc ADE [STREET_ADDRESS]" at bounding box center [687, 661] width 111 height 147
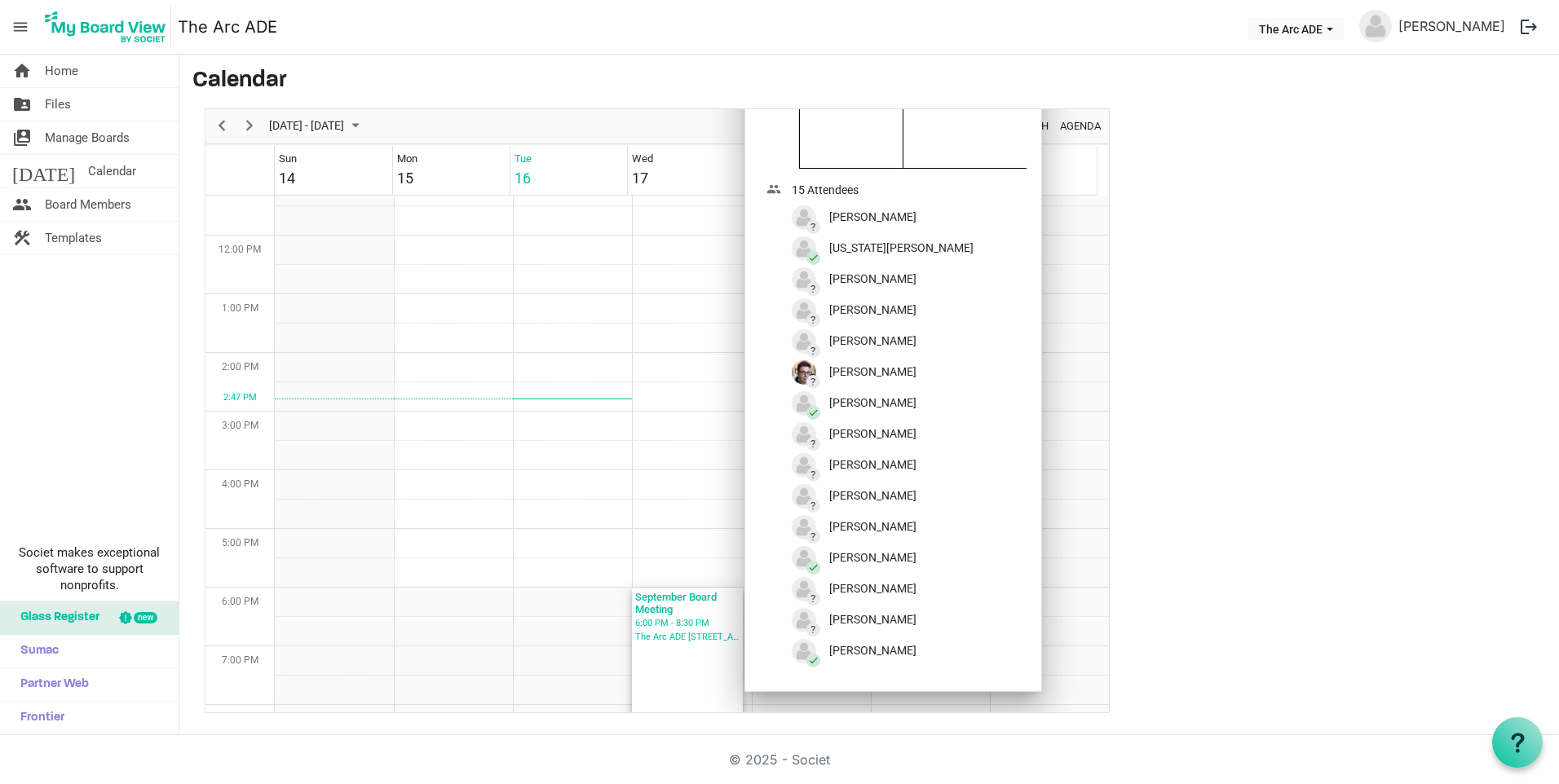
click at [834, 354] on div "? Kari Devine" at bounding box center [882, 341] width 182 height 24
drag, startPoint x: 834, startPoint y: 360, endPoint x: 819, endPoint y: 361, distance: 15.0
click at [820, 354] on div "? Kari Devine" at bounding box center [882, 341] width 182 height 24
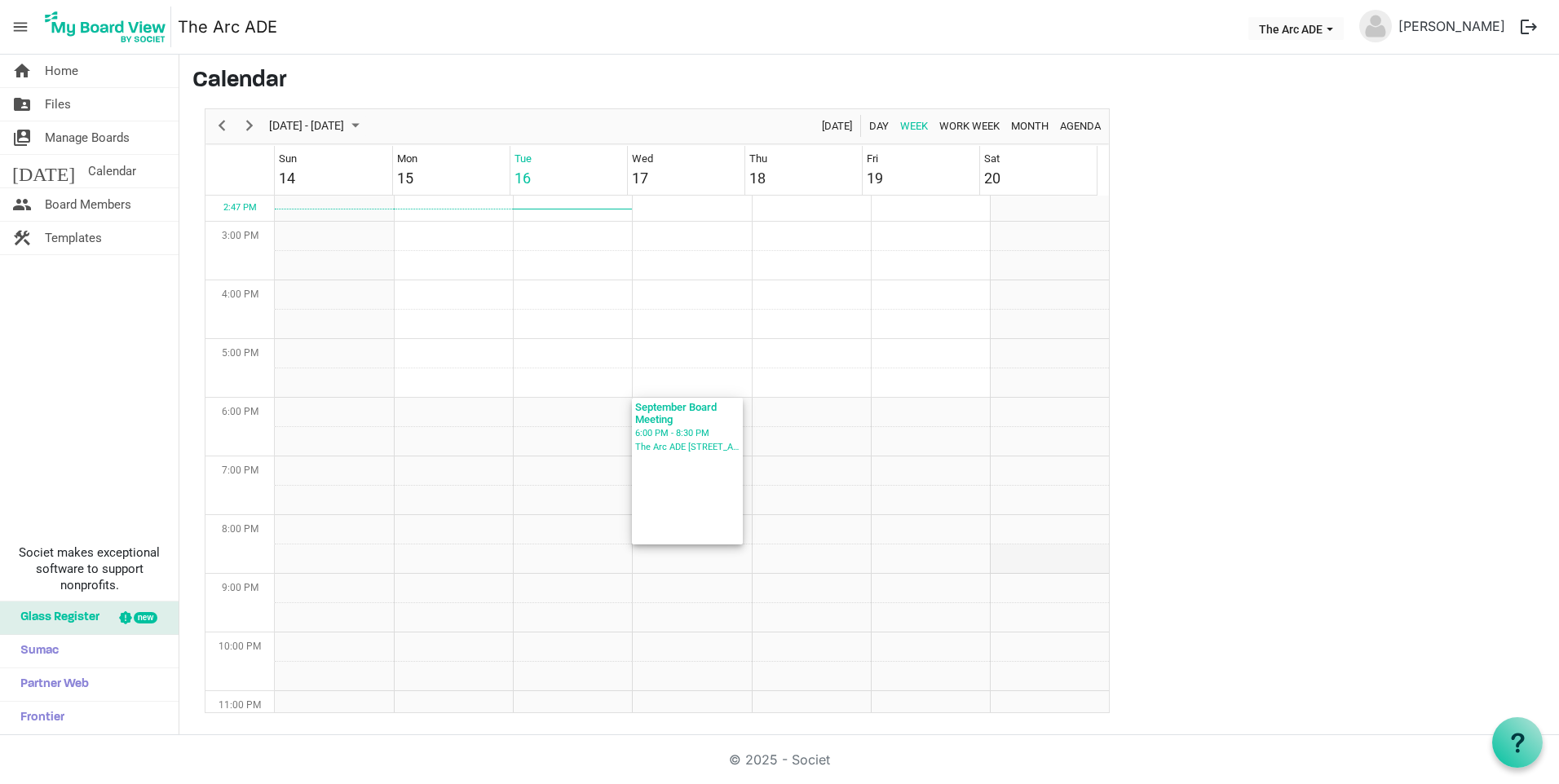
scroll to position [892, 0]
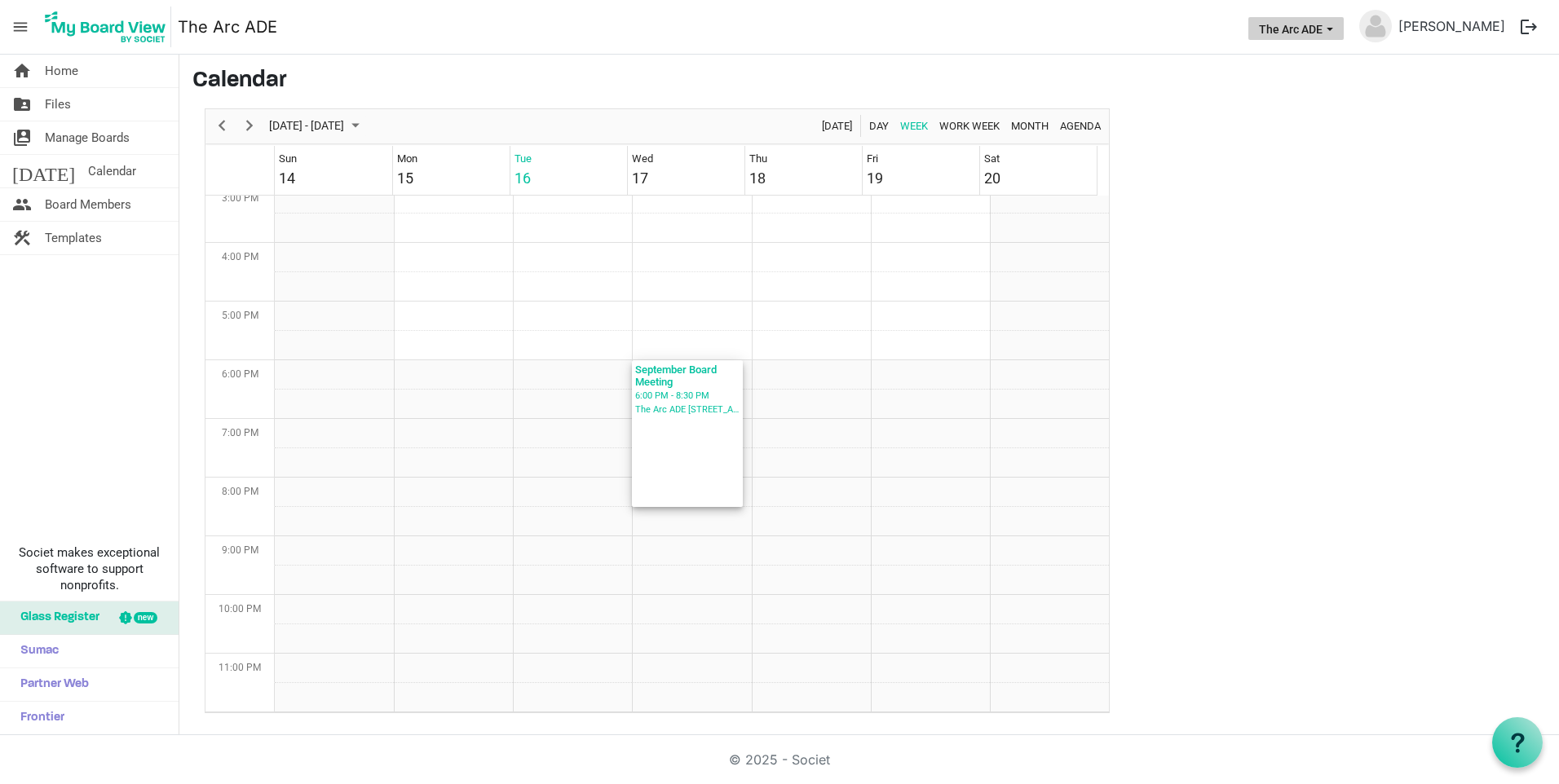
click at [1343, 28] on button "The Arc ADE" at bounding box center [1295, 29] width 95 height 23
click at [87, 202] on span "Board Members" at bounding box center [88, 204] width 86 height 32
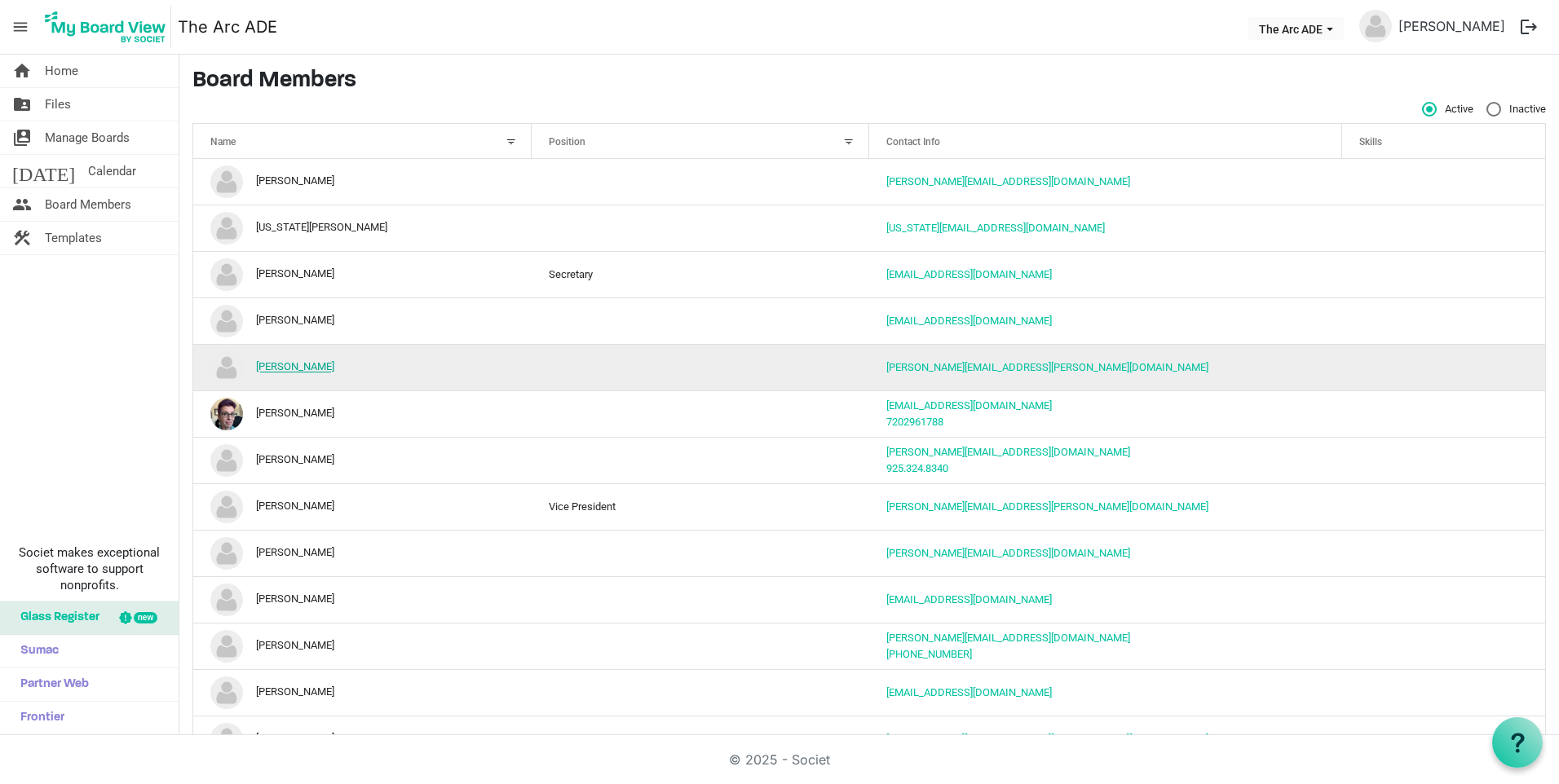
click at [305, 371] on link "[PERSON_NAME]" at bounding box center [295, 367] width 78 height 12
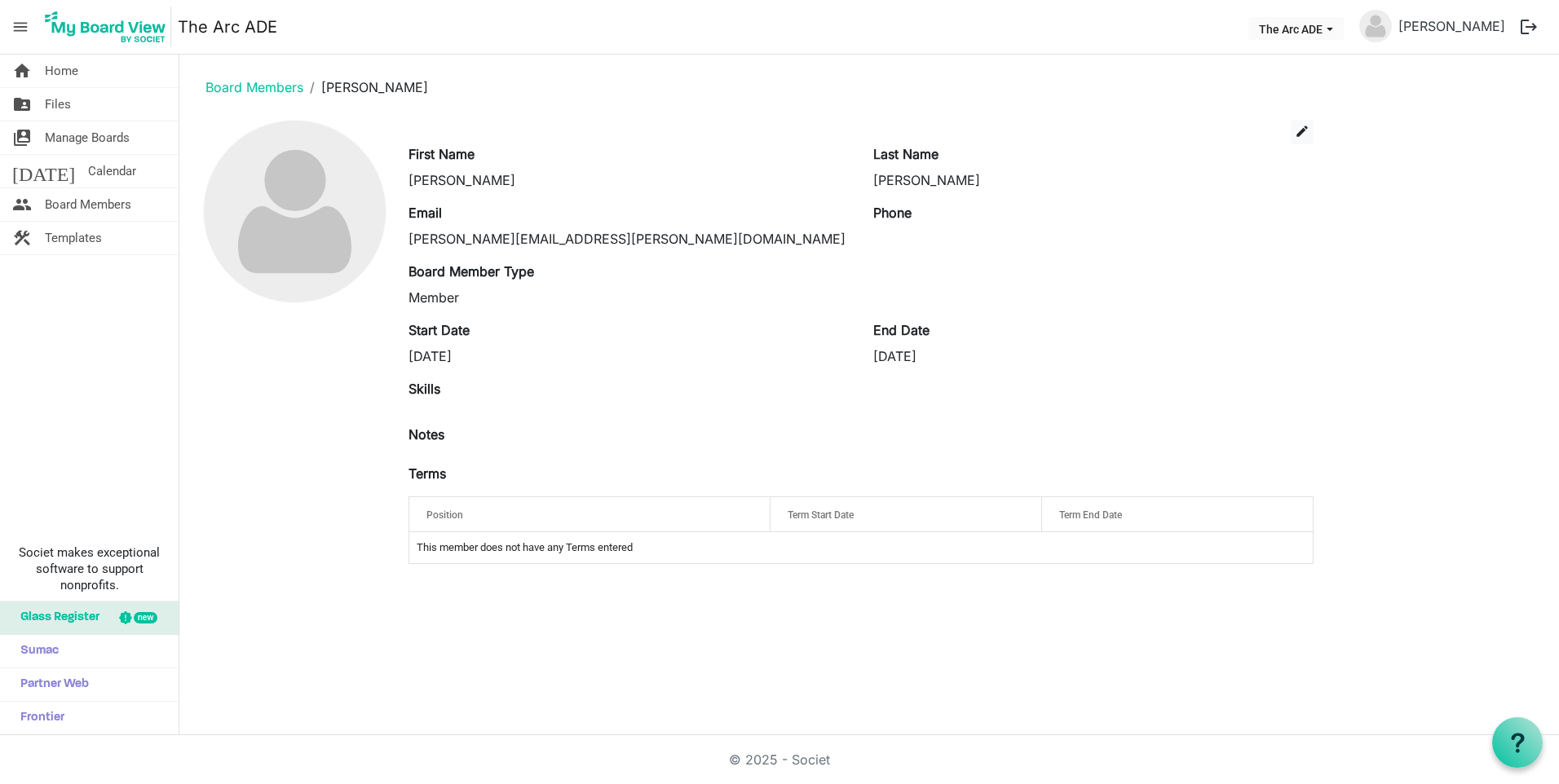
click at [29, 31] on span "menu" at bounding box center [20, 27] width 31 height 31
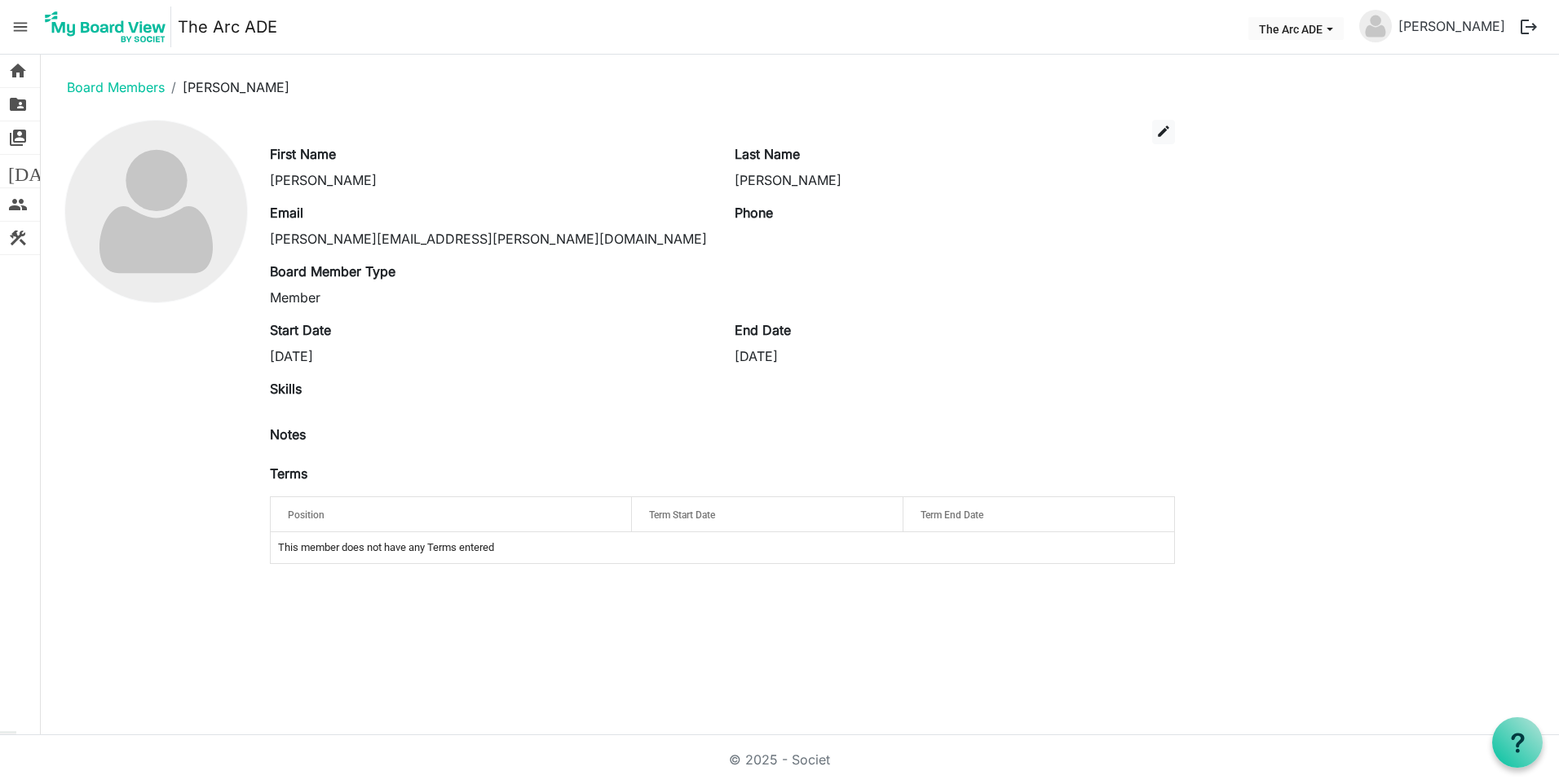
click at [10, 30] on span "menu" at bounding box center [20, 27] width 31 height 31
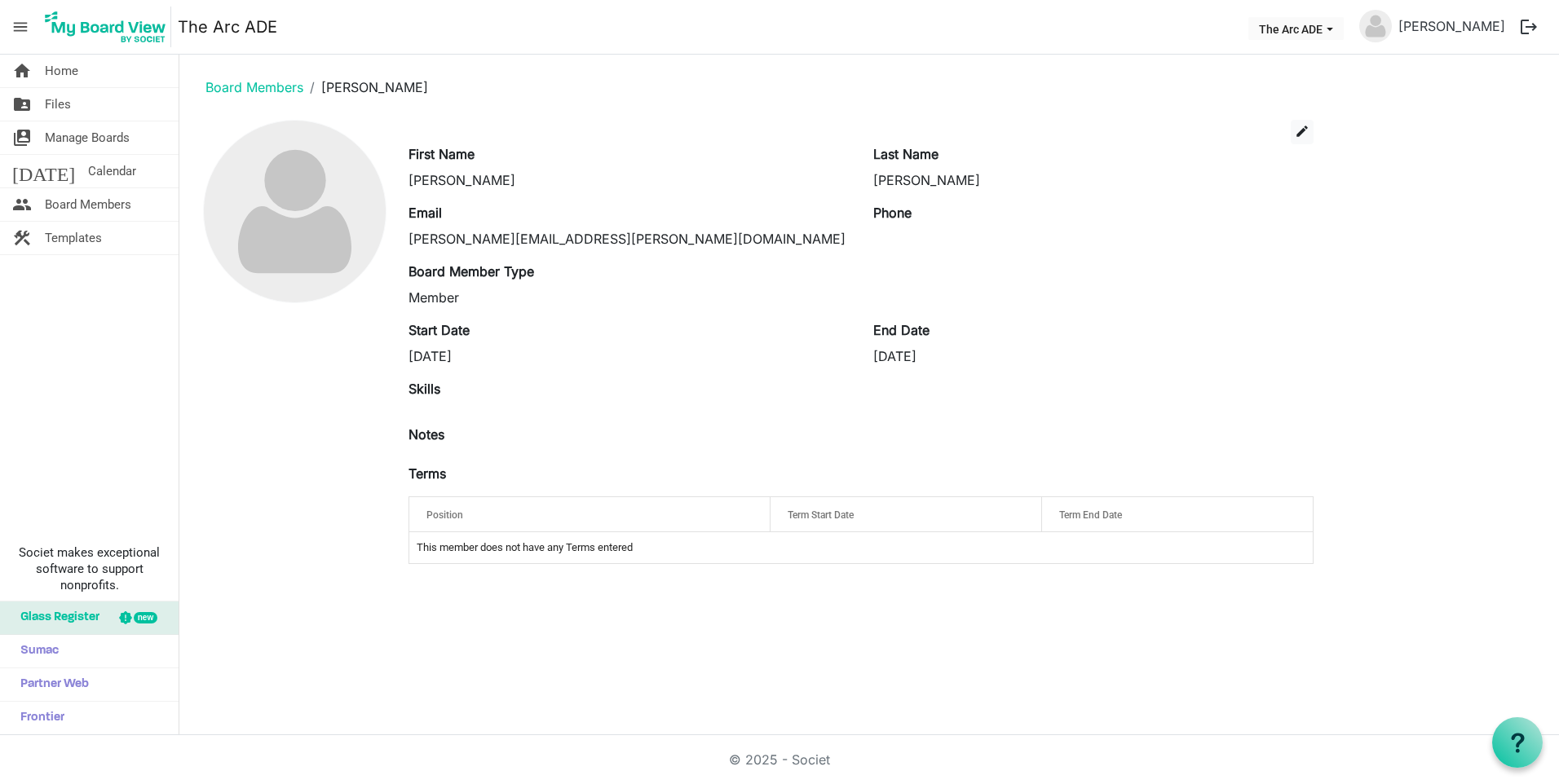
click at [10, 30] on span "menu" at bounding box center [20, 27] width 31 height 31
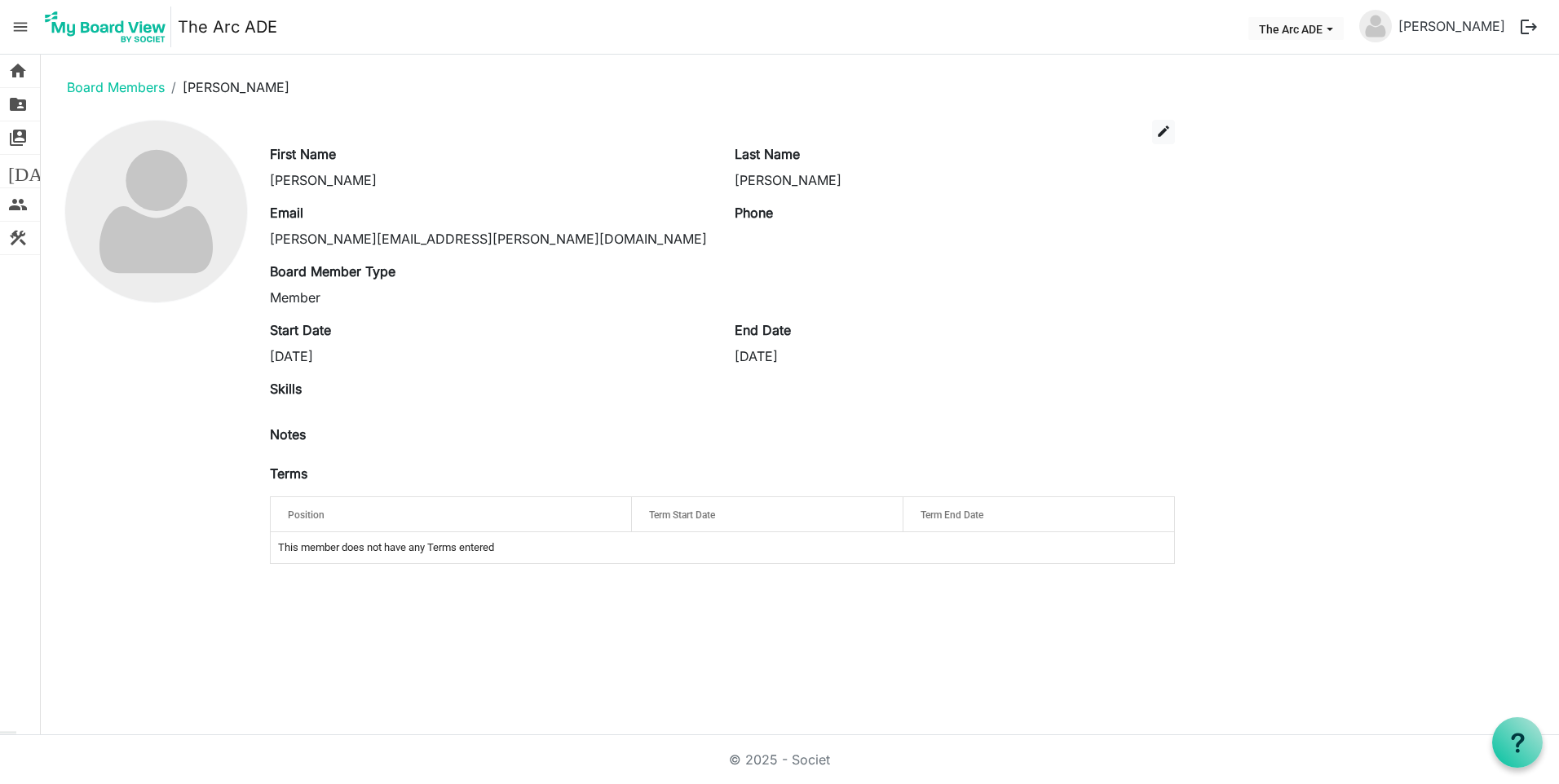
click at [10, 30] on span "menu" at bounding box center [20, 27] width 31 height 31
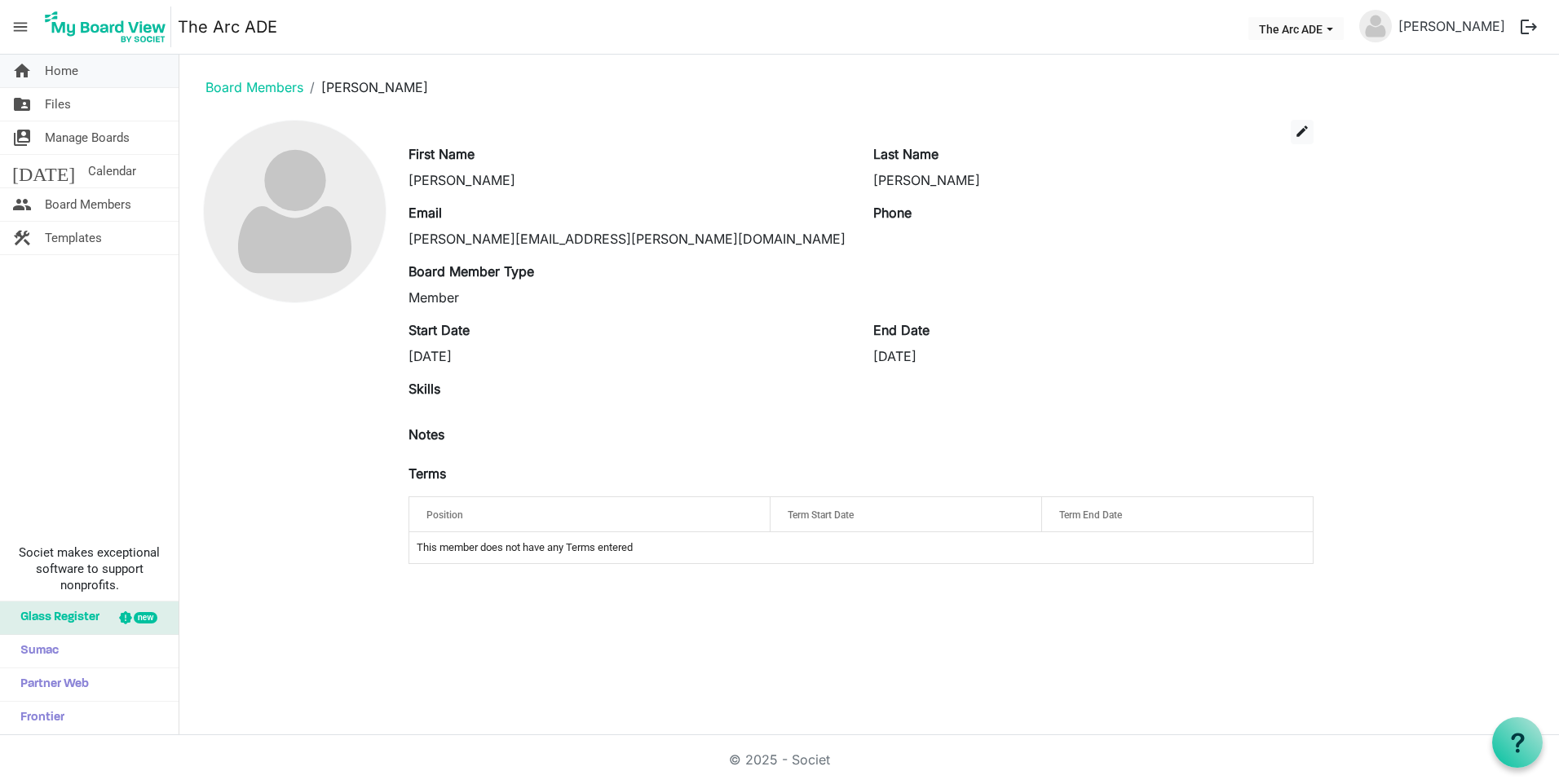
click at [26, 65] on span "home" at bounding box center [22, 70] width 20 height 32
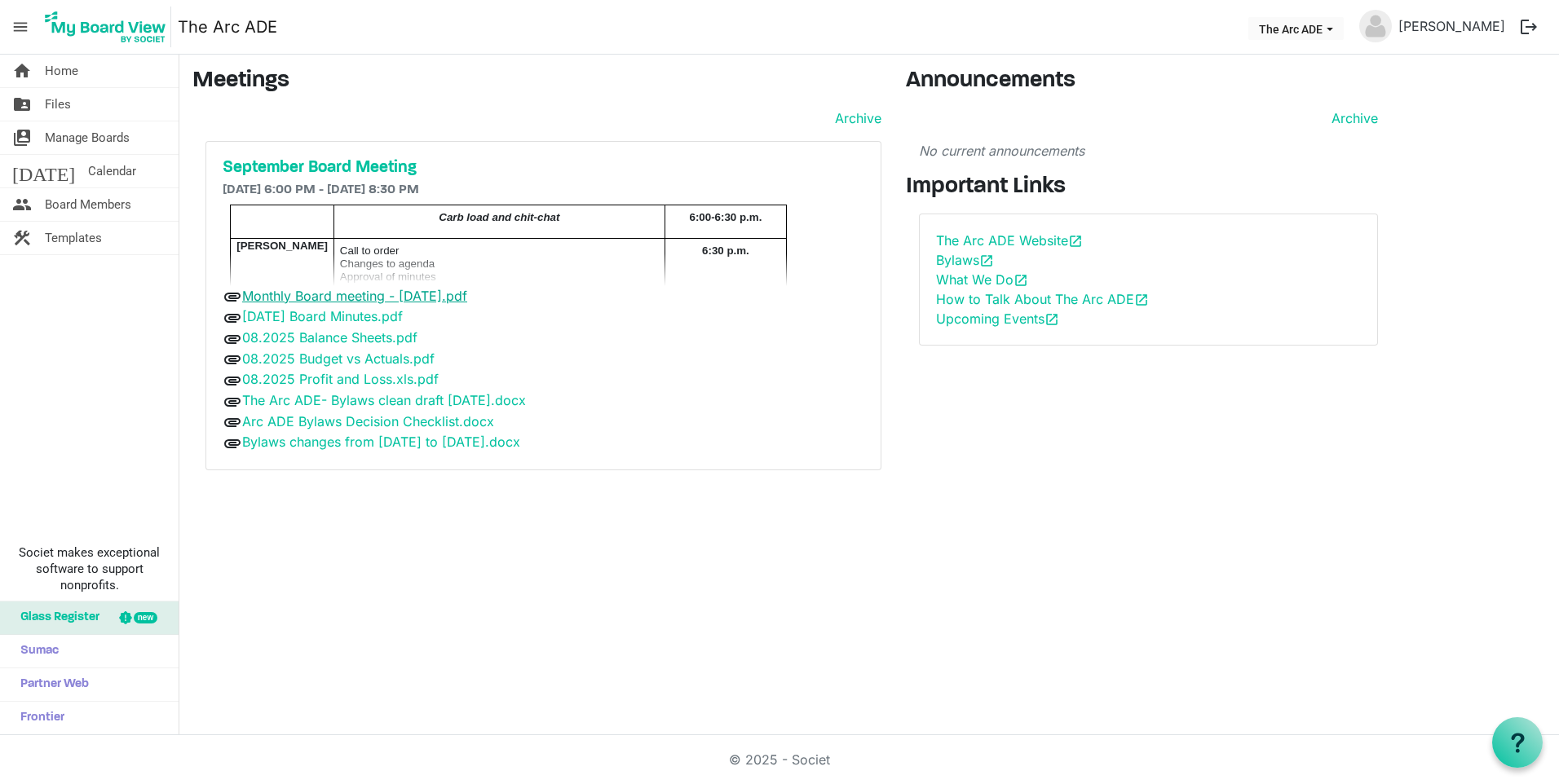
click at [423, 293] on link "Monthly Board meeting - [DATE].pdf" at bounding box center [354, 296] width 225 height 17
click at [357, 315] on link "[DATE] Board Minutes.pdf" at bounding box center [323, 317] width 161 height 17
click at [338, 401] on link "The Arc ADE- Bylaws clean draft [DATE].docx" at bounding box center [384, 400] width 284 height 17
